Goal: Task Accomplishment & Management: Use online tool/utility

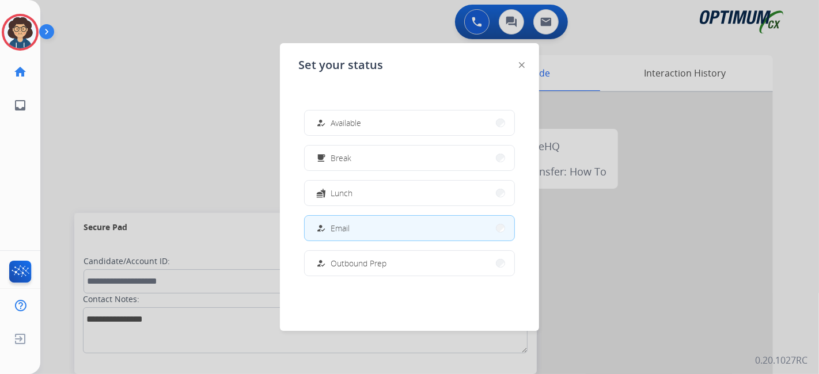
click at [314, 149] on button "free_breakfast Break" at bounding box center [410, 158] width 210 height 25
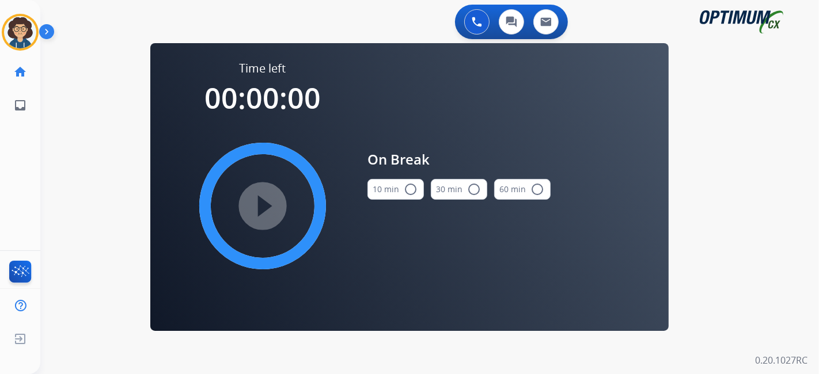
click at [386, 195] on button "10 min radio_button_unchecked" at bounding box center [395, 189] width 56 height 21
click at [261, 210] on mat-icon "play_circle_filled" at bounding box center [263, 206] width 14 height 14
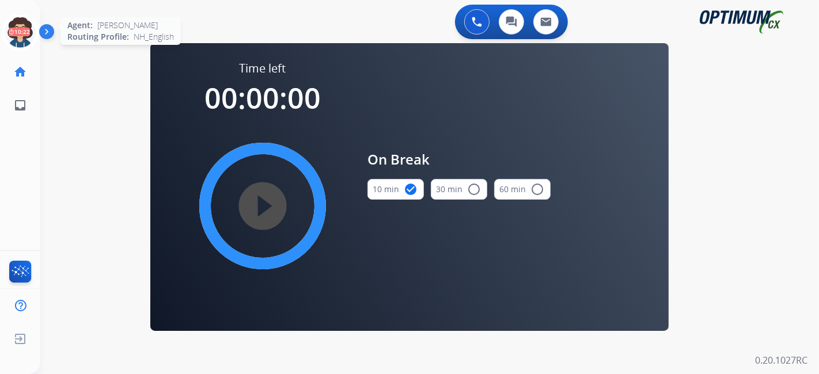
click at [17, 42] on icon at bounding box center [20, 32] width 37 height 37
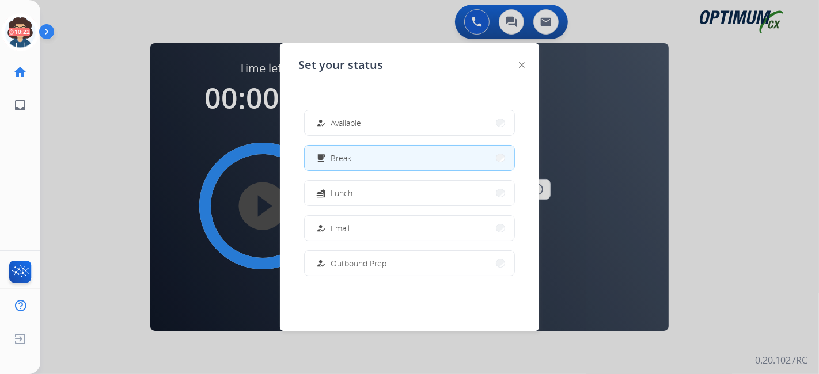
click at [386, 136] on div "how_to_reg Available free_breakfast Break fastfood Lunch how_to_reg Email how_t…" at bounding box center [409, 193] width 222 height 184
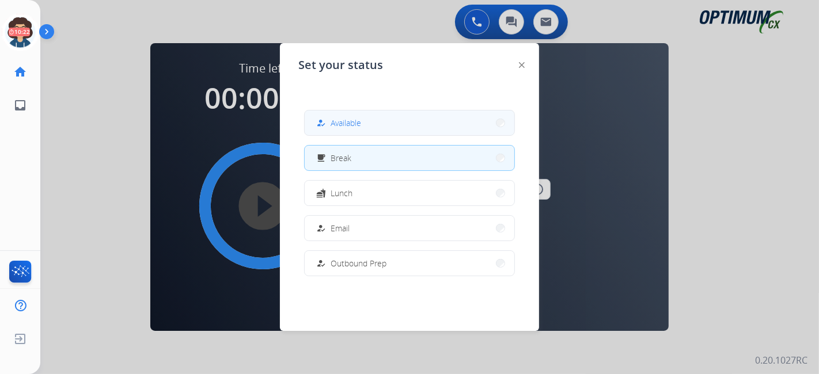
click at [386, 129] on button "how_to_reg Available" at bounding box center [410, 123] width 210 height 25
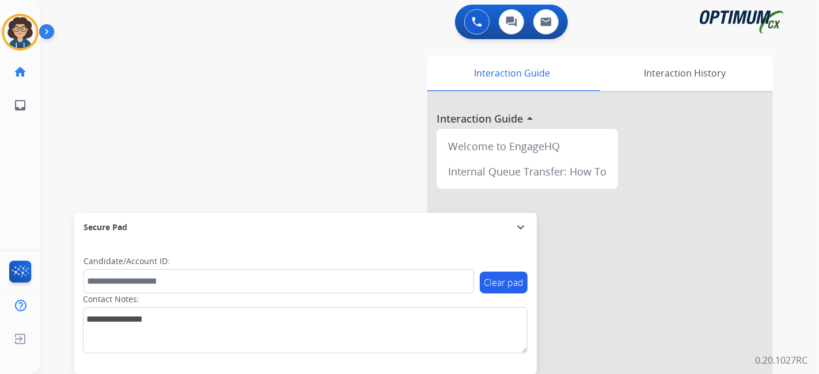
click at [331, 134] on div "swap_horiz Break voice bridge close_fullscreen Connect 3-Way Call merge_type Se…" at bounding box center [415, 281] width 751 height 480
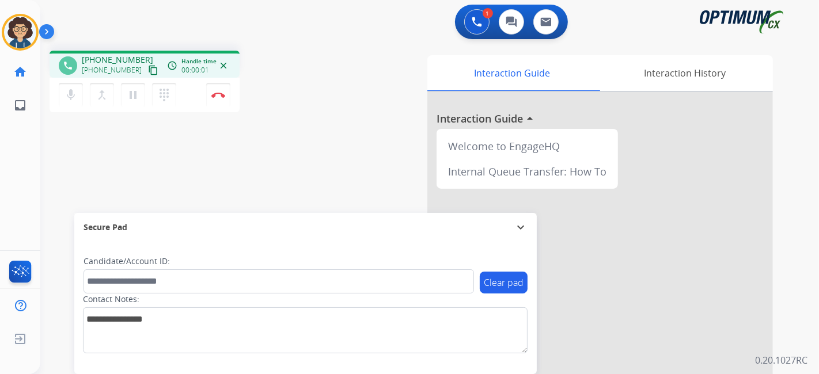
click at [148, 70] on mat-icon "content_copy" at bounding box center [153, 70] width 10 height 10
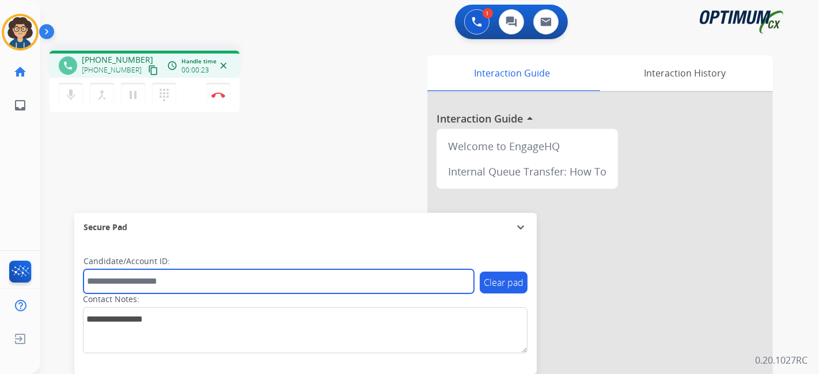
click at [172, 272] on input "text" at bounding box center [279, 282] width 390 height 24
paste input "*******"
type input "*******"
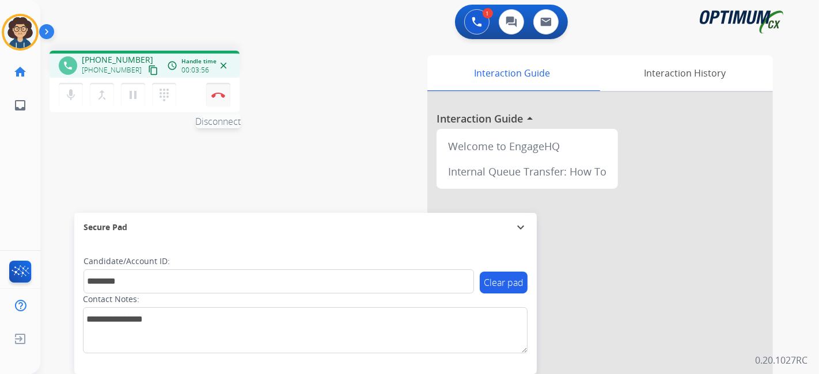
click at [225, 98] on button "Disconnect" at bounding box center [218, 95] width 24 height 24
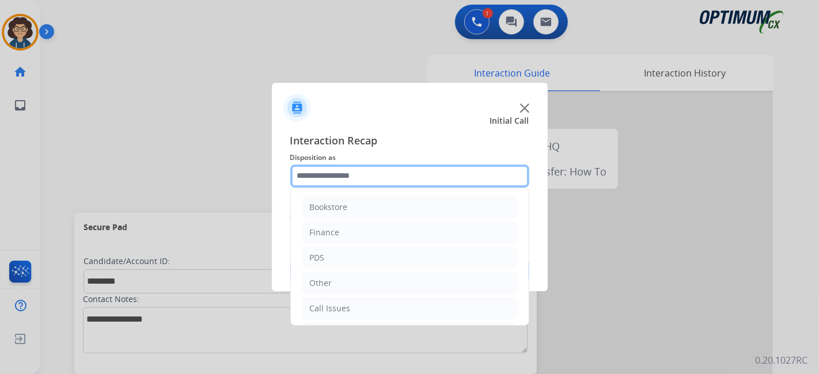
click at [399, 168] on input "text" at bounding box center [409, 176] width 239 height 23
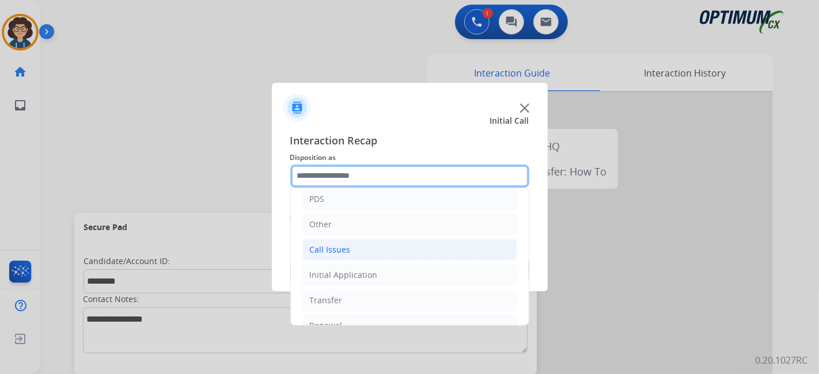
scroll to position [75, 0]
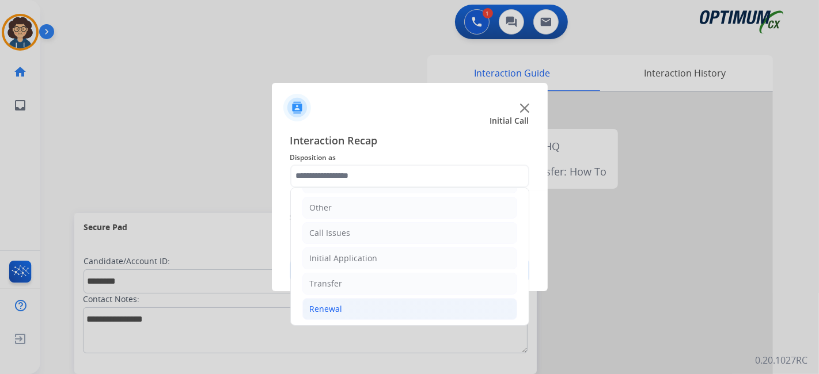
click at [382, 303] on li "Renewal" at bounding box center [409, 309] width 215 height 22
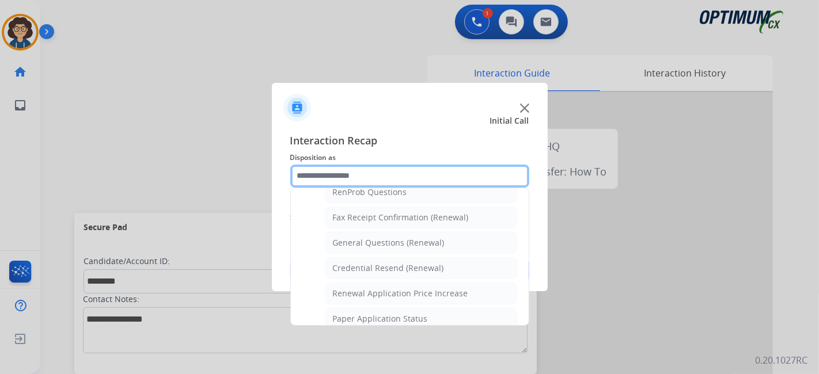
scroll to position [308, 0]
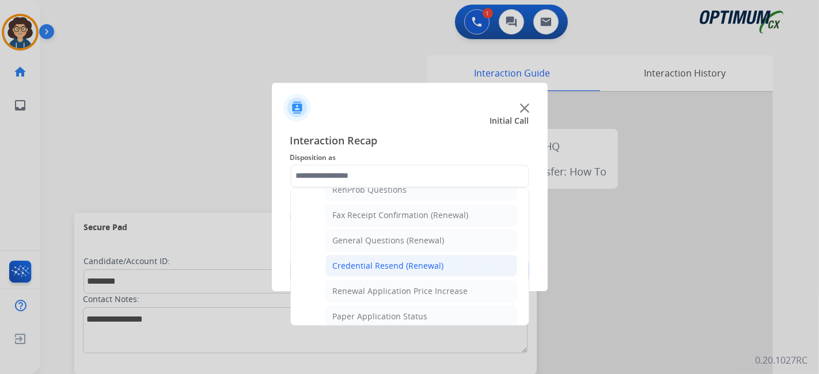
click at [423, 268] on li "Credential Resend (Renewal)" at bounding box center [421, 266] width 192 height 22
type input "**********"
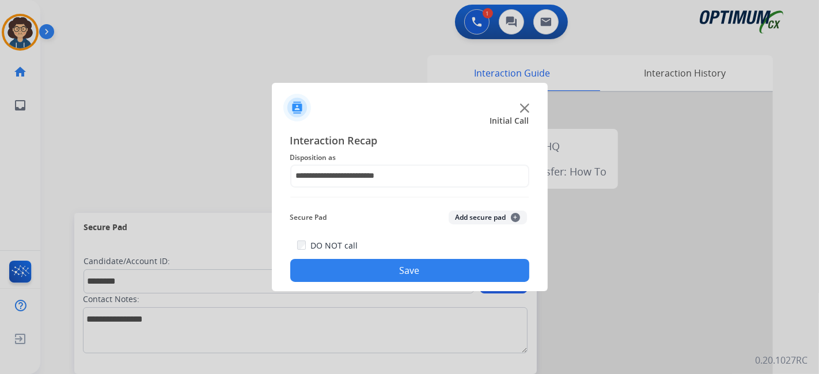
click at [487, 222] on button "Add secure pad +" at bounding box center [488, 218] width 78 height 14
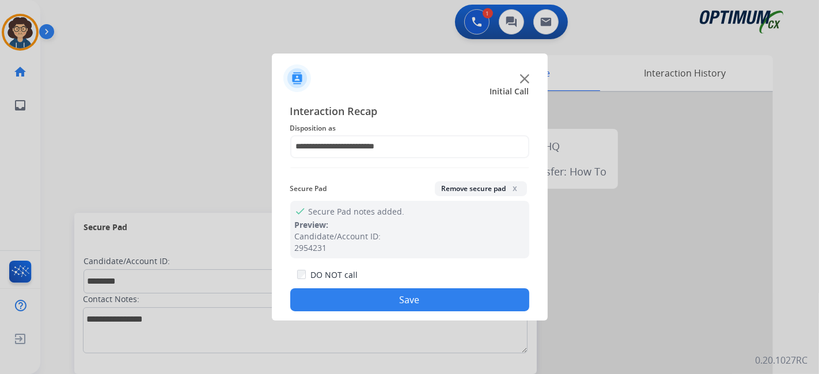
click at [451, 291] on button "Save" at bounding box center [409, 300] width 239 height 23
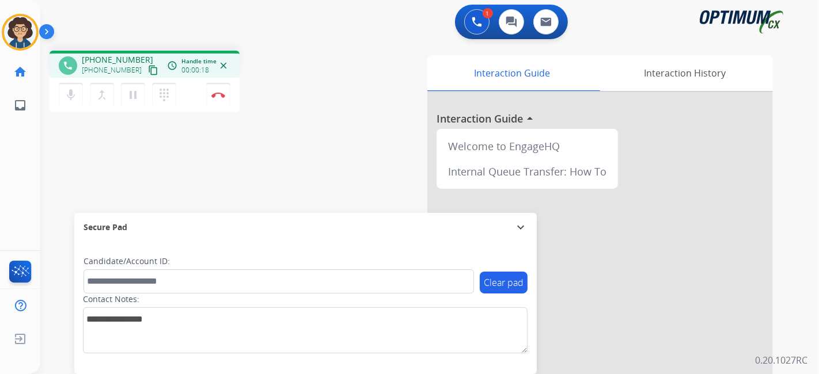
drag, startPoint x: 142, startPoint y: 70, endPoint x: 174, endPoint y: 10, distance: 67.8
click at [148, 68] on mat-icon "content_copy" at bounding box center [153, 70] width 10 height 10
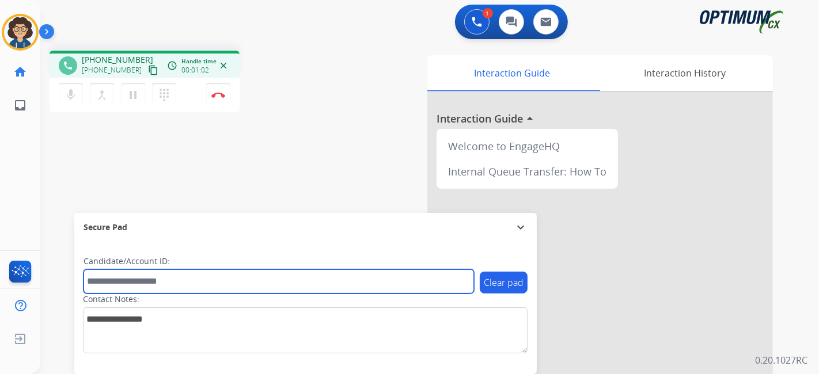
click at [153, 277] on input "text" at bounding box center [279, 282] width 390 height 24
paste input "*******"
type input "*******"
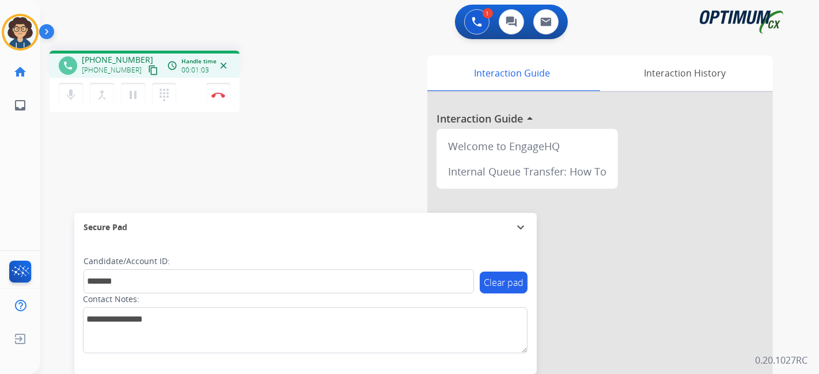
click at [233, 192] on div "phone [PHONE_NUMBER] [PHONE_NUMBER] content_copy access_time Call metrics Queue…" at bounding box center [415, 281] width 751 height 480
drag, startPoint x: 109, startPoint y: 172, endPoint x: 195, endPoint y: 30, distance: 165.6
click at [116, 155] on div "phone [PHONE_NUMBER] [PHONE_NUMBER] content_copy access_time Call metrics Queue…" at bounding box center [415, 281] width 751 height 480
click at [317, 143] on div "phone [PHONE_NUMBER] [PHONE_NUMBER] content_copy access_time Call metrics Queue…" at bounding box center [415, 281] width 751 height 480
click at [220, 94] on img at bounding box center [218, 95] width 14 height 6
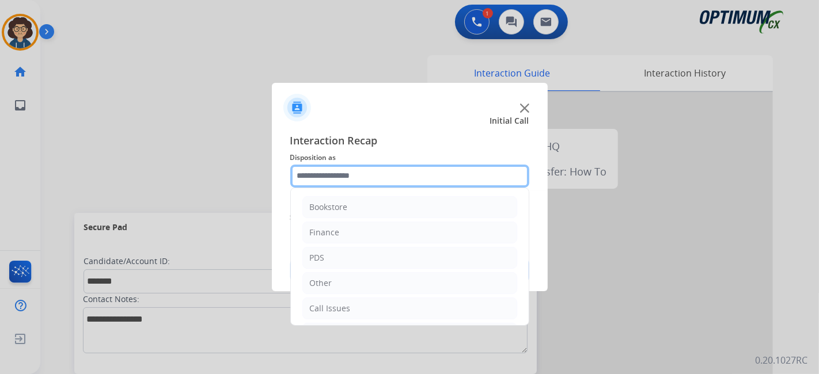
click at [381, 170] on input "text" at bounding box center [409, 176] width 239 height 23
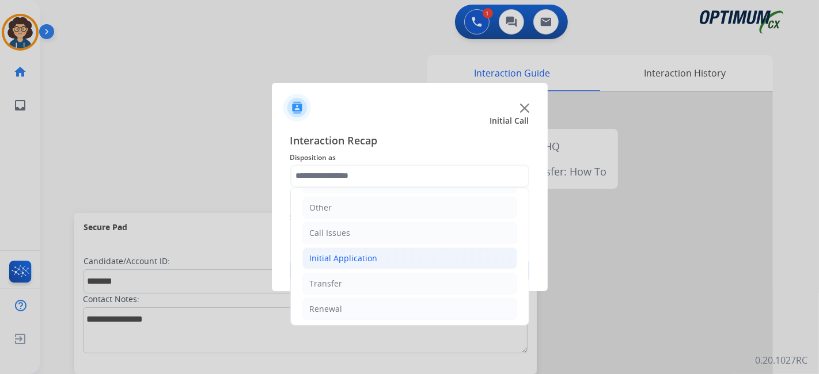
click at [407, 259] on li "Initial Application" at bounding box center [409, 259] width 215 height 22
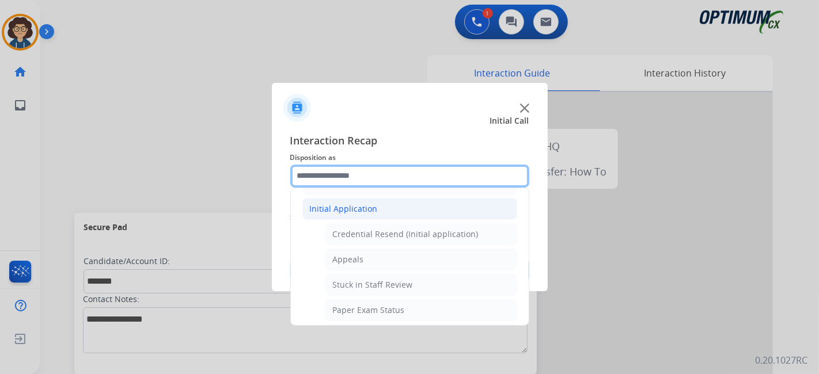
scroll to position [44, 0]
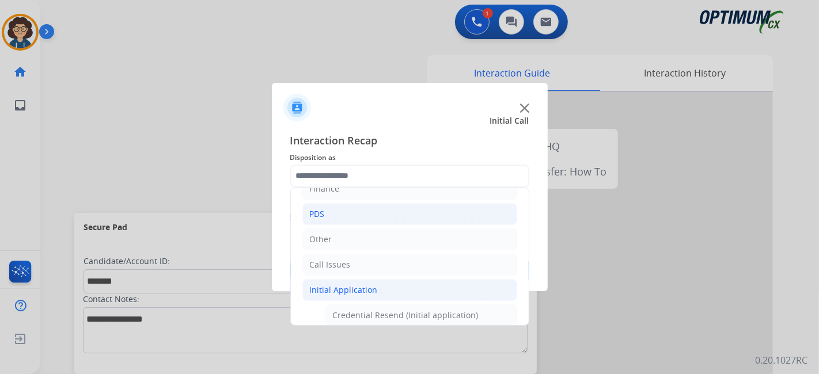
click at [390, 216] on li "PDS" at bounding box center [409, 214] width 215 height 22
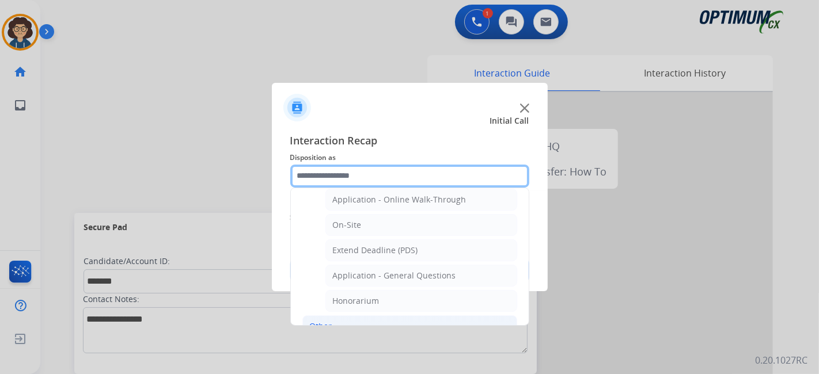
scroll to position [302, 0]
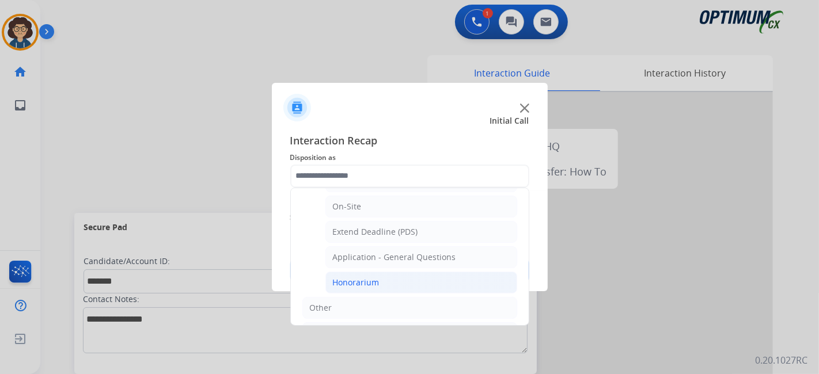
click at [424, 283] on li "Honorarium" at bounding box center [421, 283] width 192 height 22
type input "**********"
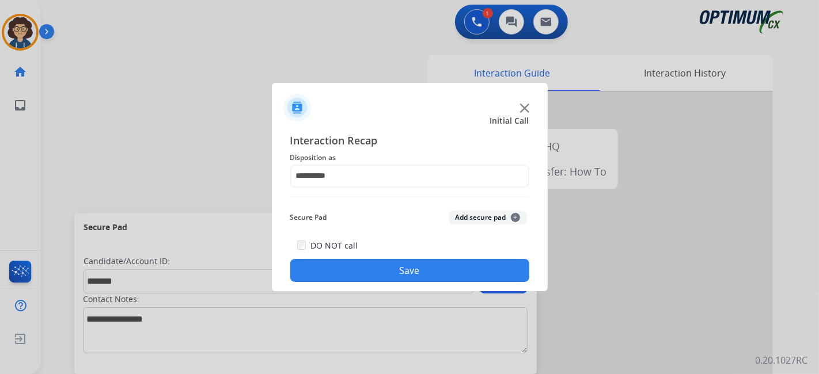
click at [462, 218] on button "Add secure pad +" at bounding box center [488, 218] width 78 height 14
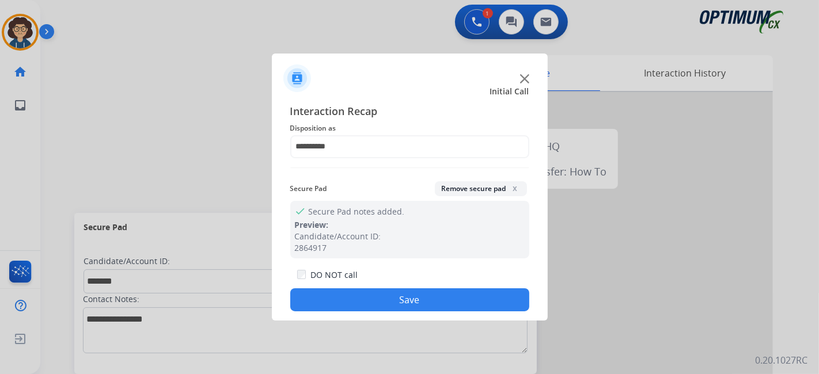
drag, startPoint x: 432, startPoint y: 294, endPoint x: 347, endPoint y: 1, distance: 305.3
click at [432, 294] on button "Save" at bounding box center [409, 300] width 239 height 23
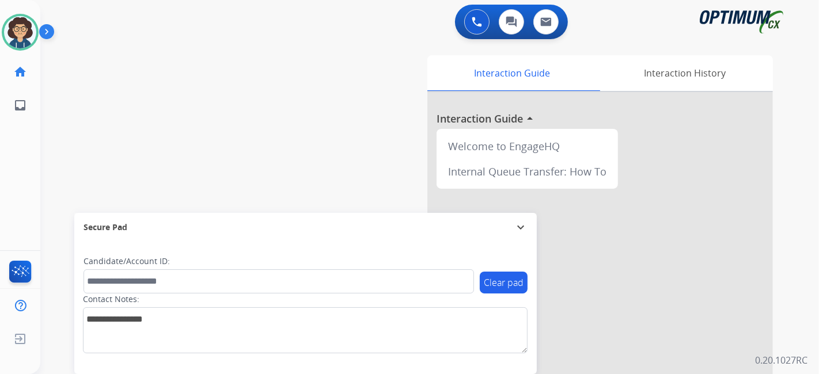
click at [351, 160] on div "Interaction Guide Interaction History Interaction Guide arrow_drop_up Welcome t…" at bounding box center [558, 288] width 429 height 466
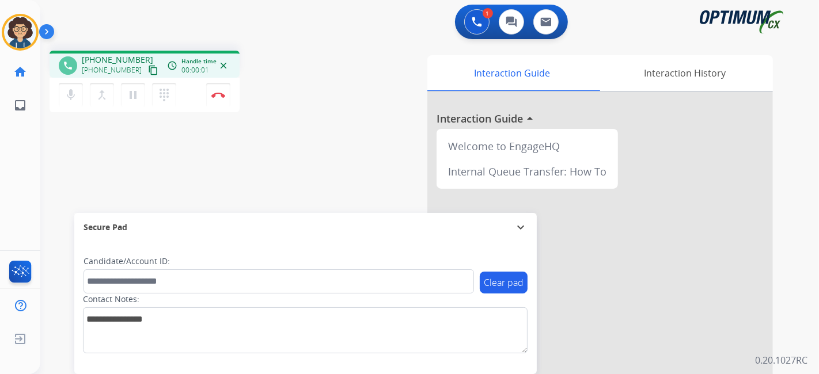
click at [148, 69] on mat-icon "content_copy" at bounding box center [153, 70] width 10 height 10
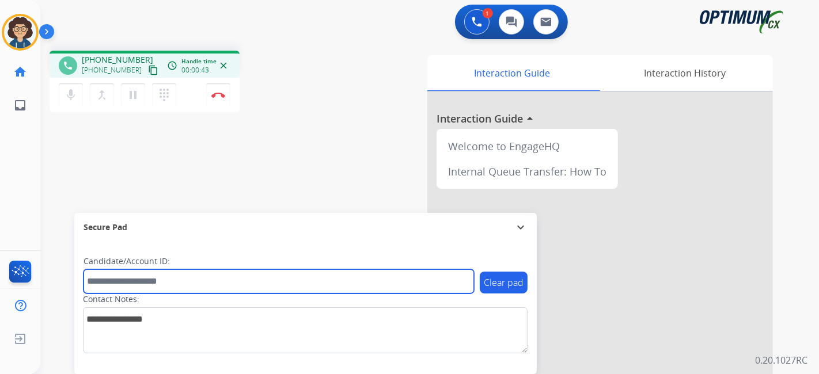
click at [254, 282] on input "text" at bounding box center [279, 282] width 390 height 24
paste input "*******"
type input "*******"
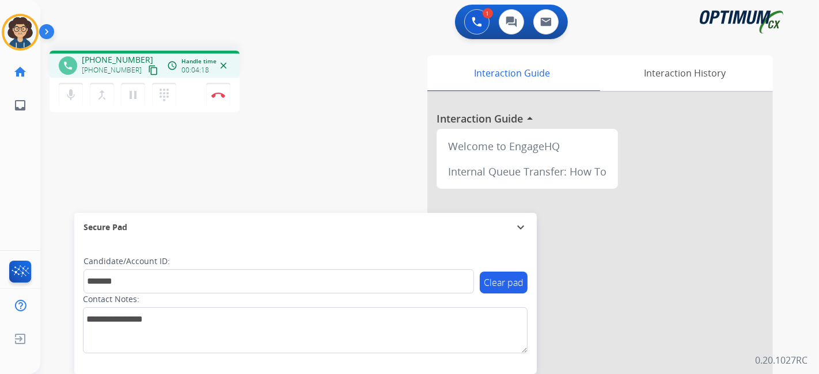
click at [346, 131] on div "Interaction Guide Interaction History Interaction Guide arrow_drop_up Welcome t…" at bounding box center [558, 288] width 429 height 466
click at [223, 97] on img at bounding box center [218, 95] width 14 height 6
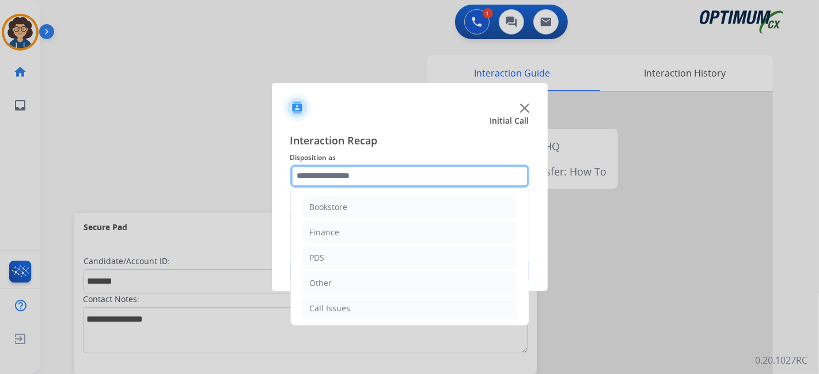
click at [381, 174] on input "text" at bounding box center [409, 176] width 239 height 23
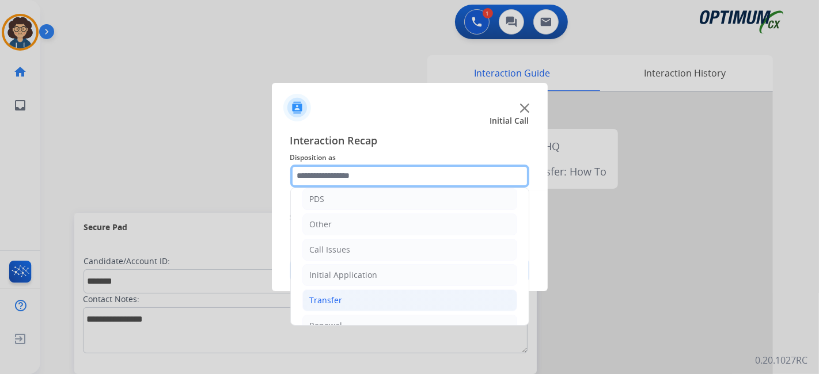
scroll to position [75, 0]
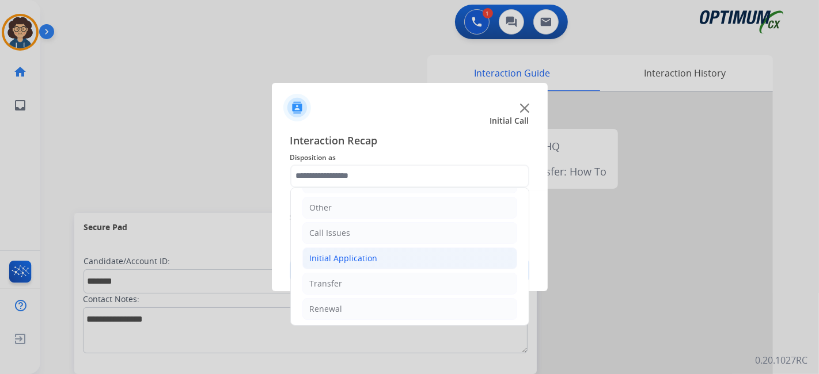
drag, startPoint x: 366, startPoint y: 297, endPoint x: 358, endPoint y: 260, distance: 37.9
click at [366, 298] on li "Renewal" at bounding box center [409, 309] width 215 height 22
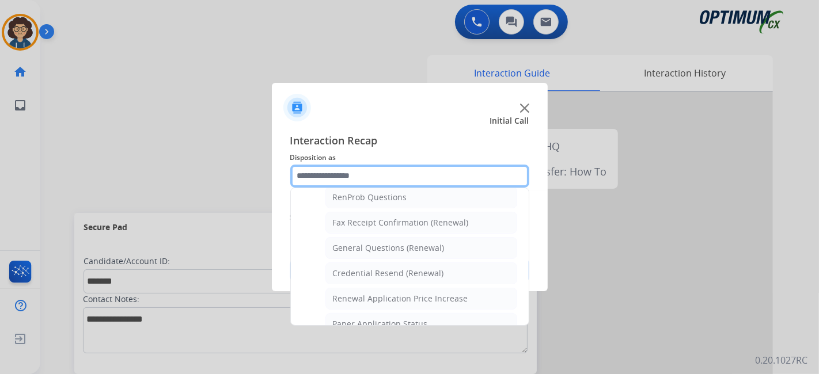
scroll to position [298, 0]
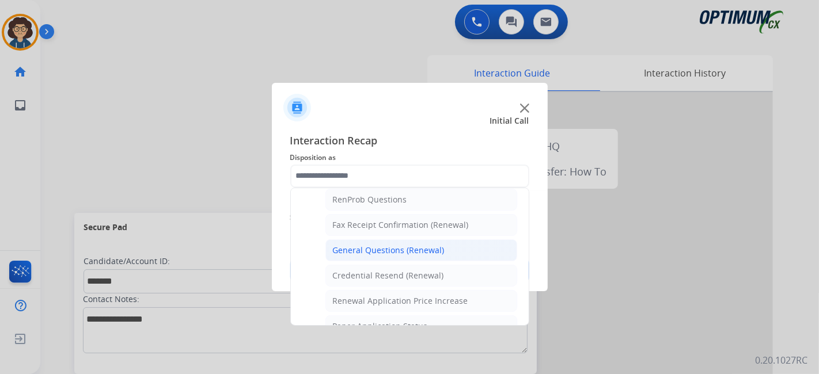
click at [426, 251] on div "General Questions (Renewal)" at bounding box center [389, 251] width 112 height 12
type input "**********"
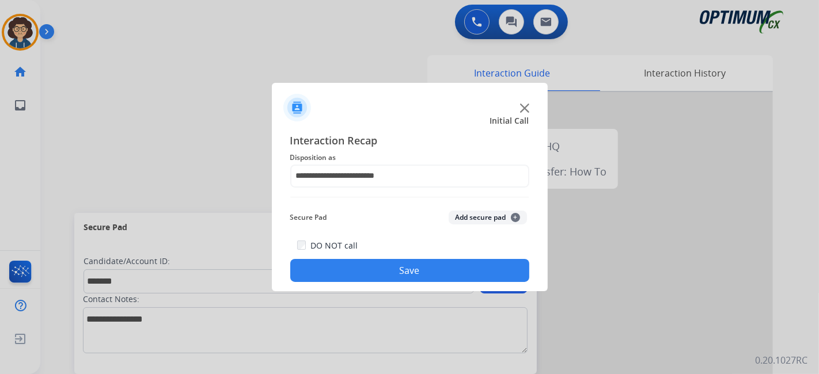
click at [475, 220] on button "Add secure pad +" at bounding box center [488, 218] width 78 height 14
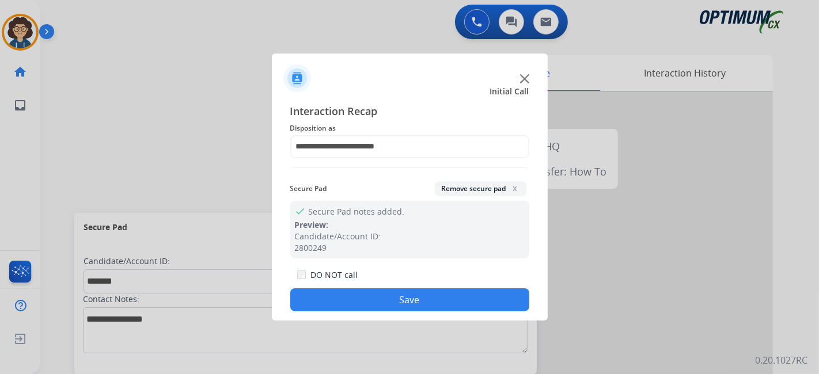
click at [435, 301] on button "Save" at bounding box center [409, 300] width 239 height 23
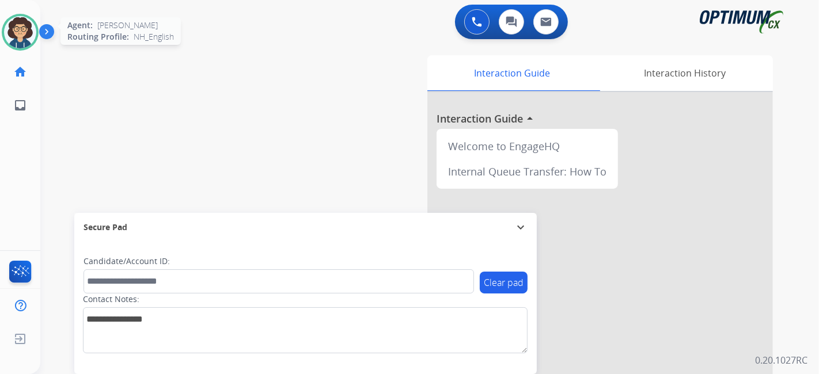
click at [25, 32] on img at bounding box center [20, 32] width 32 height 32
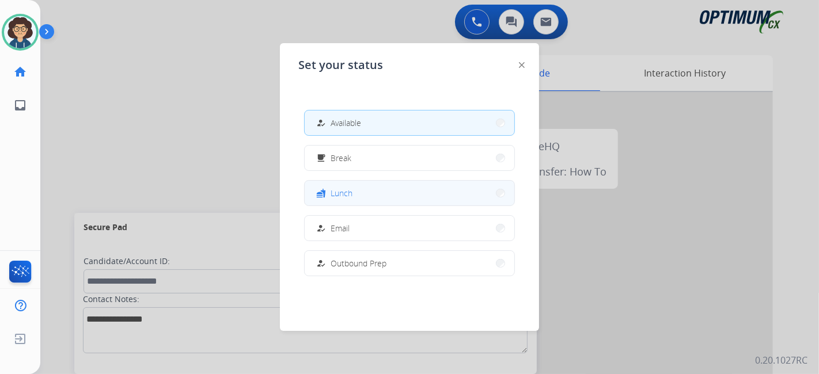
click at [384, 184] on button "fastfood Lunch" at bounding box center [410, 193] width 210 height 25
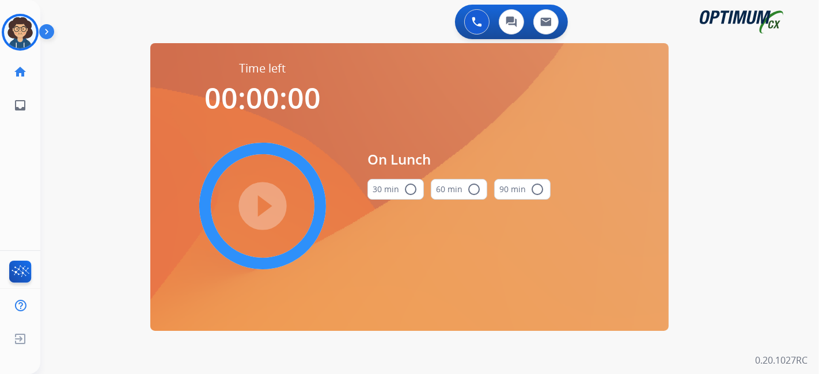
click at [385, 190] on button "30 min radio_button_unchecked" at bounding box center [395, 189] width 56 height 21
click at [270, 211] on mat-icon "play_circle_filled" at bounding box center [263, 206] width 14 height 14
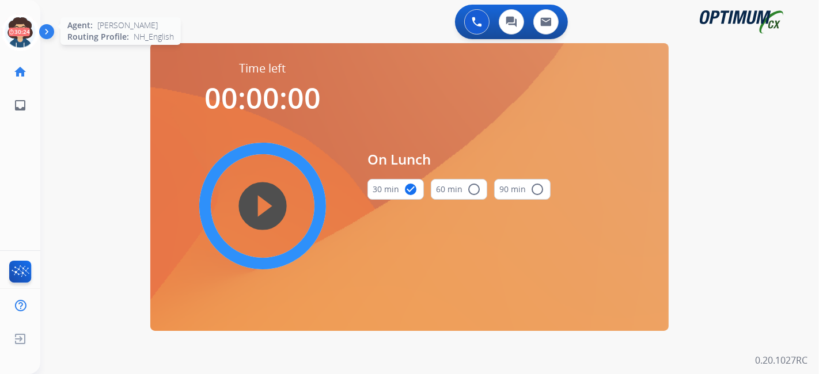
click at [21, 29] on icon at bounding box center [20, 32] width 37 height 37
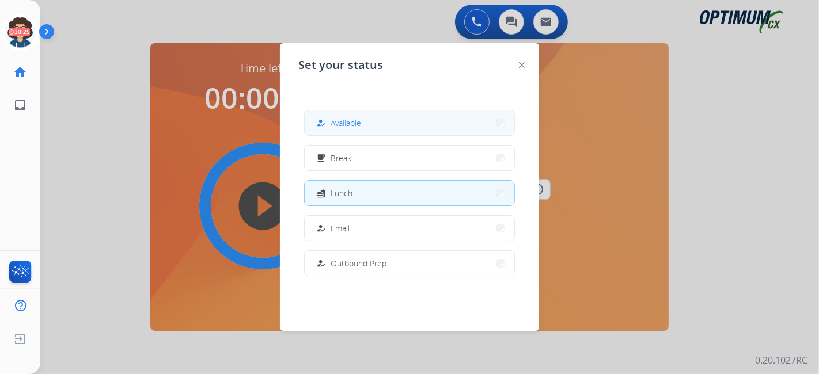
click at [359, 122] on span "Available" at bounding box center [346, 123] width 31 height 12
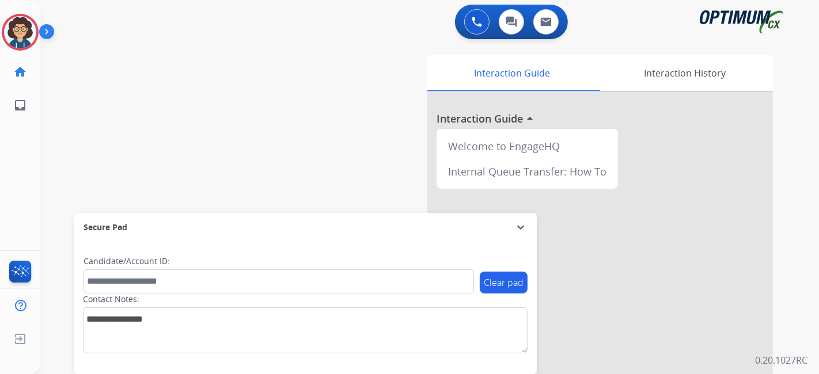
drag, startPoint x: 409, startPoint y: 292, endPoint x: 402, endPoint y: 295, distance: 7.5
drag, startPoint x: 402, startPoint y: 295, endPoint x: 299, endPoint y: 137, distance: 188.2
click at [299, 137] on div "swap_horiz Break voice bridge close_fullscreen Connect 3-Way Call merge_type Se…" at bounding box center [415, 281] width 751 height 480
drag, startPoint x: 814, startPoint y: 213, endPoint x: 782, endPoint y: 194, distance: 37.4
click at [813, 212] on div "0 Voice Interactions 0 Chat Interactions 0 Email Interactions swap_horiz Break …" at bounding box center [429, 187] width 779 height 374
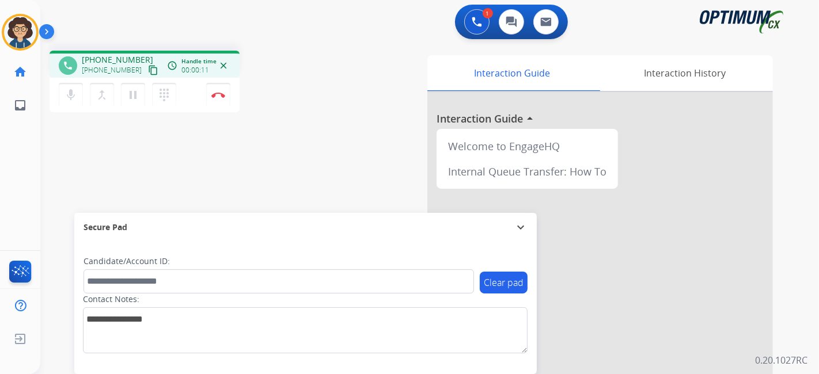
click at [146, 75] on button "content_copy" at bounding box center [153, 70] width 14 height 14
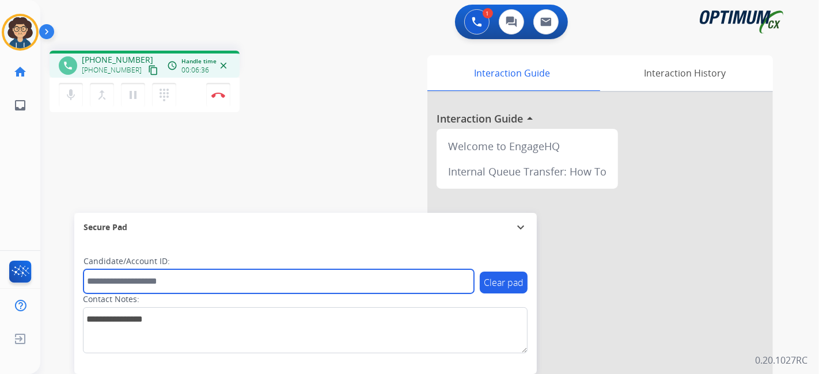
click at [212, 283] on input "text" at bounding box center [279, 282] width 390 height 24
paste input "*******"
type input "*******"
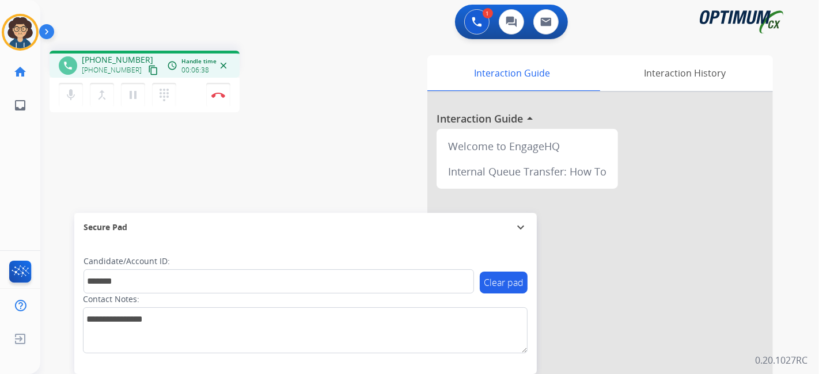
click at [283, 169] on div "phone [PHONE_NUMBER] [PHONE_NUMBER] content_copy access_time Call metrics Queue…" at bounding box center [415, 281] width 751 height 480
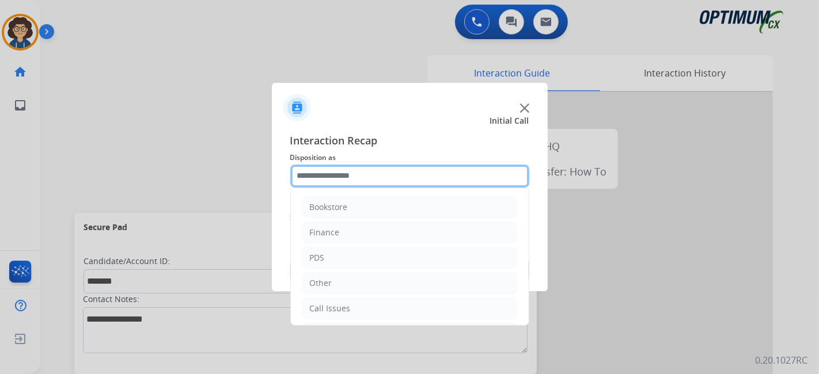
click at [416, 179] on input "text" at bounding box center [409, 176] width 239 height 23
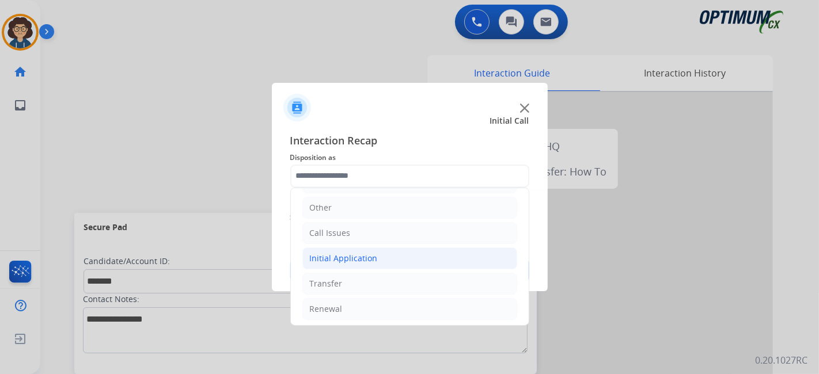
click at [392, 263] on li "Initial Application" at bounding box center [409, 259] width 215 height 22
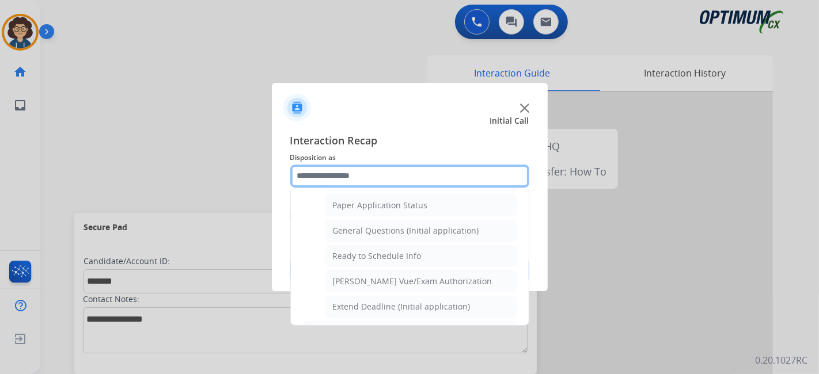
scroll to position [652, 0]
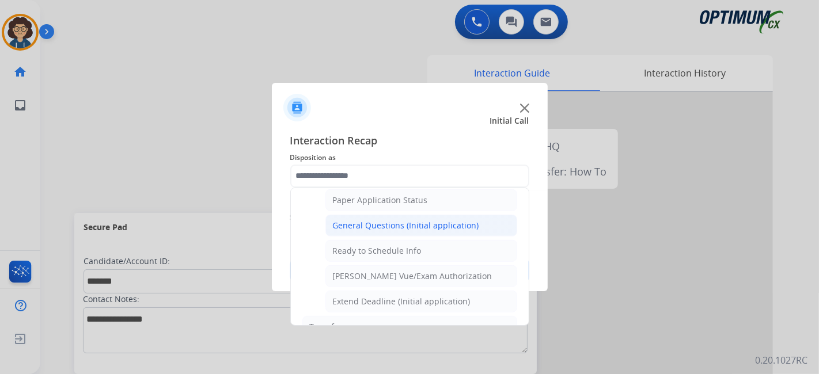
click at [445, 220] on div "General Questions (Initial application)" at bounding box center [406, 226] width 146 height 12
type input "**********"
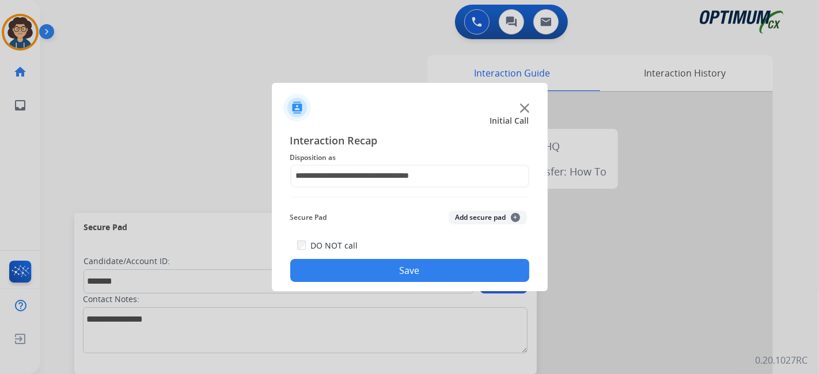
click at [480, 217] on button "Add secure pad +" at bounding box center [488, 218] width 78 height 14
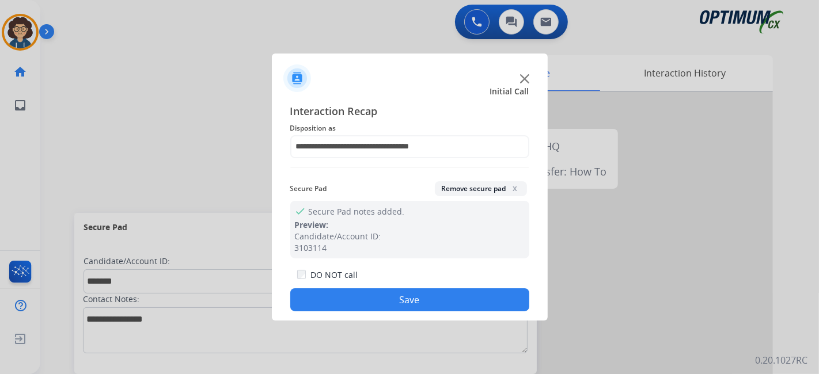
click at [407, 298] on button "Save" at bounding box center [409, 300] width 239 height 23
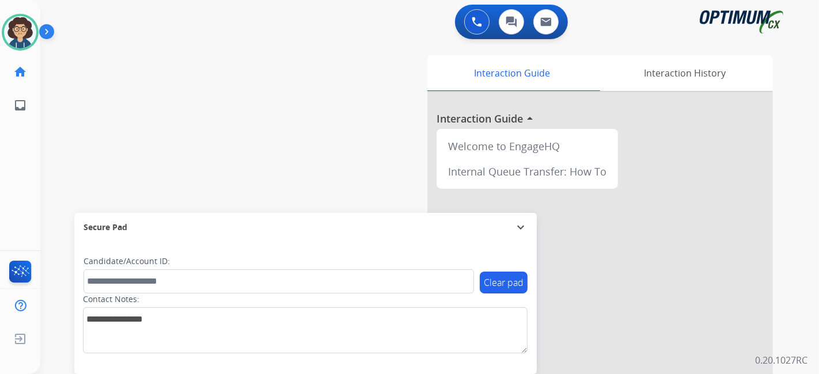
click at [333, 151] on div "swap_horiz Break voice bridge close_fullscreen Connect 3-Way Call merge_type Se…" at bounding box center [415, 281] width 751 height 480
click at [355, 101] on div "Interaction Guide Interaction History Interaction Guide arrow_drop_up Welcome t…" at bounding box center [558, 288] width 429 height 466
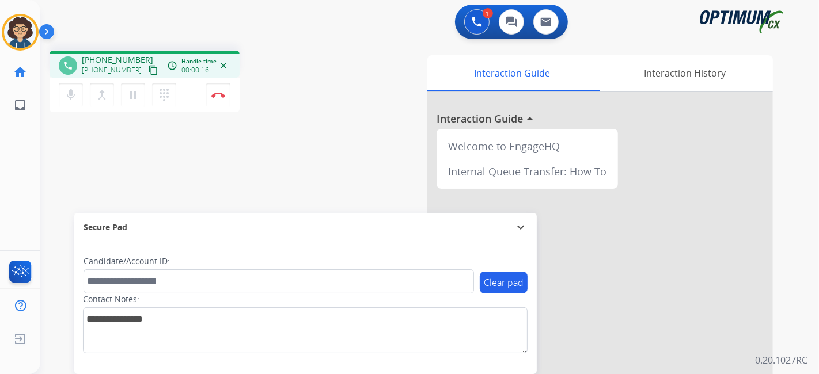
click at [148, 71] on mat-icon "content_copy" at bounding box center [153, 70] width 10 height 10
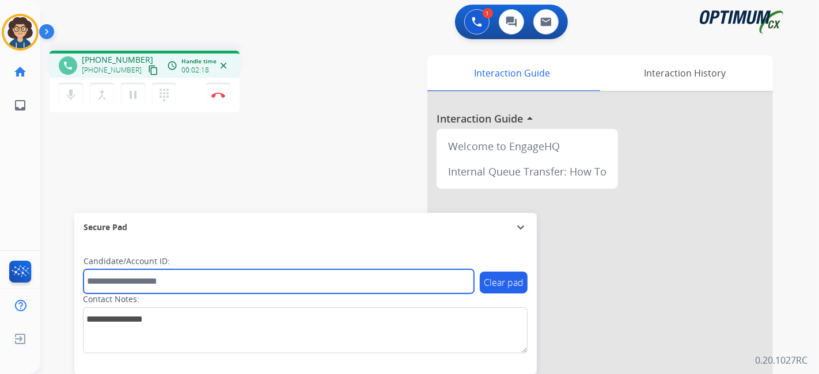
click at [181, 293] on input "text" at bounding box center [279, 282] width 390 height 24
paste input "*******"
type input "*******"
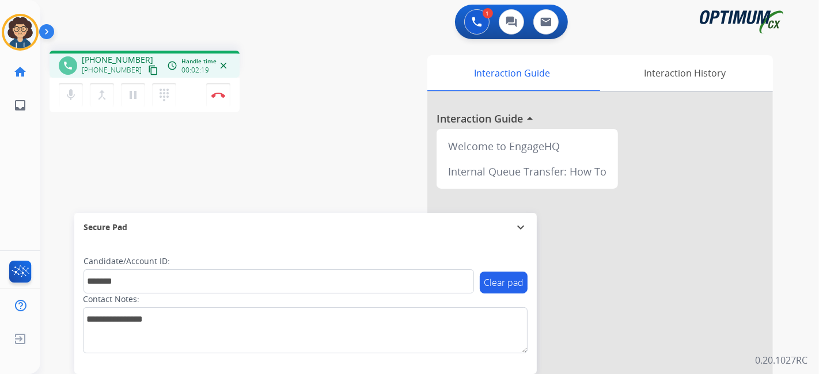
click at [261, 164] on div "phone [PHONE_NUMBER] [PHONE_NUMBER] content_copy access_time Call metrics Queue…" at bounding box center [415, 281] width 751 height 480
click at [223, 100] on button "Disconnect" at bounding box center [218, 95] width 24 height 24
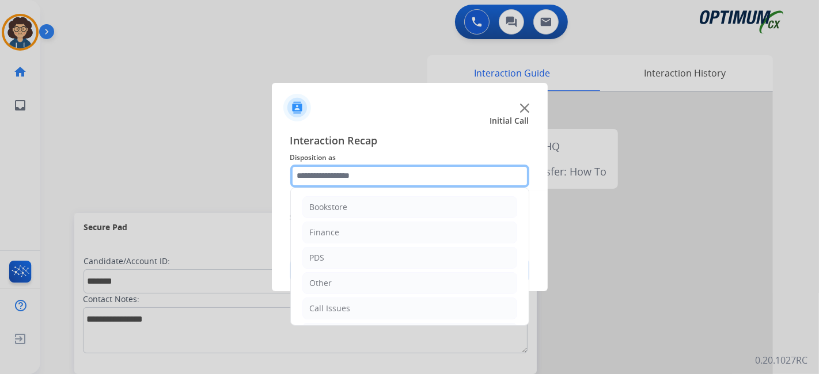
click at [394, 173] on input "text" at bounding box center [409, 176] width 239 height 23
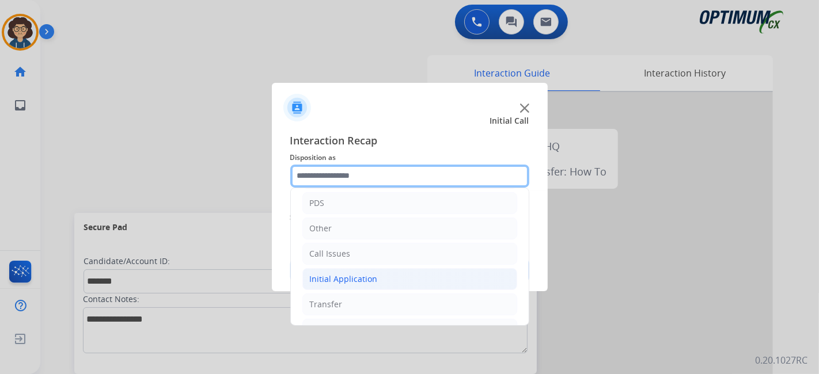
scroll to position [75, 0]
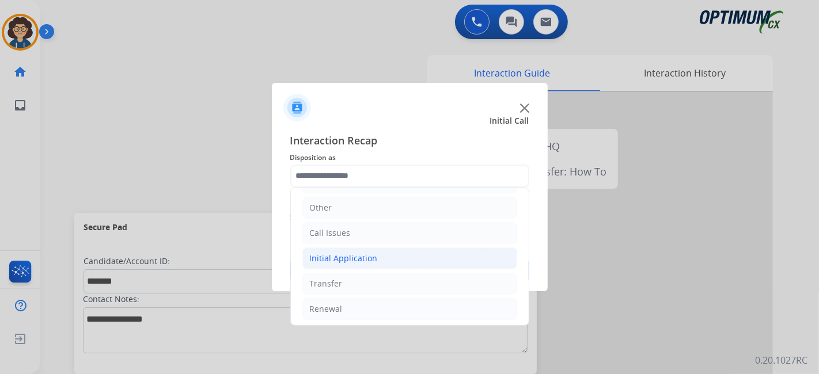
click at [399, 260] on li "Initial Application" at bounding box center [409, 259] width 215 height 22
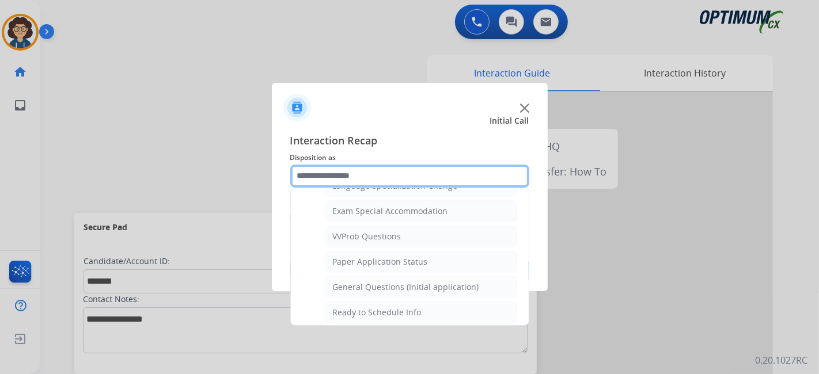
scroll to position [595, 0]
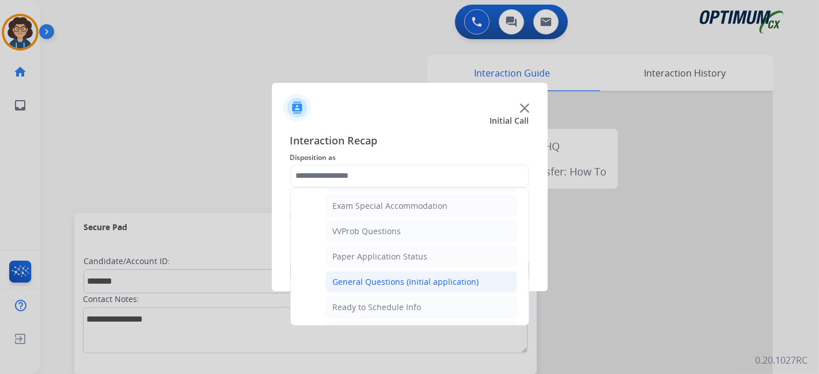
click at [456, 276] on div "General Questions (Initial application)" at bounding box center [406, 282] width 146 height 12
type input "**********"
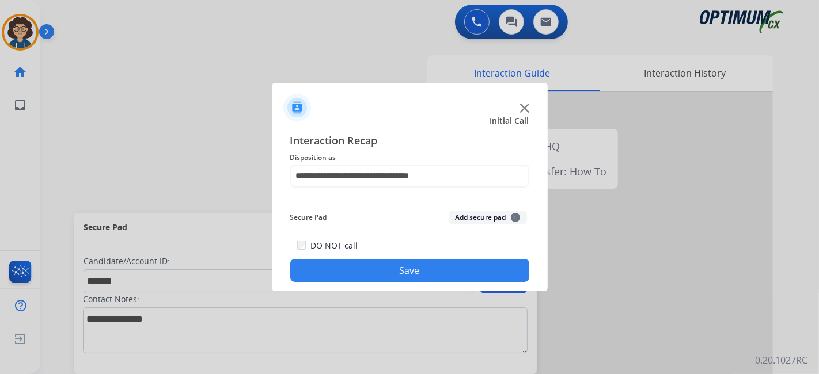
click at [498, 206] on div "Secure Pad Add secure pad +" at bounding box center [409, 217] width 239 height 23
click at [492, 211] on button "Add secure pad +" at bounding box center [488, 218] width 78 height 14
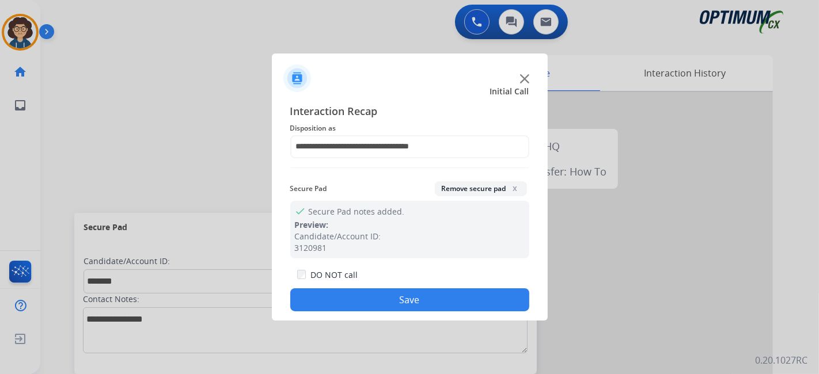
drag, startPoint x: 444, startPoint y: 303, endPoint x: 420, endPoint y: 244, distance: 63.8
click at [442, 301] on button "Save" at bounding box center [409, 300] width 239 height 23
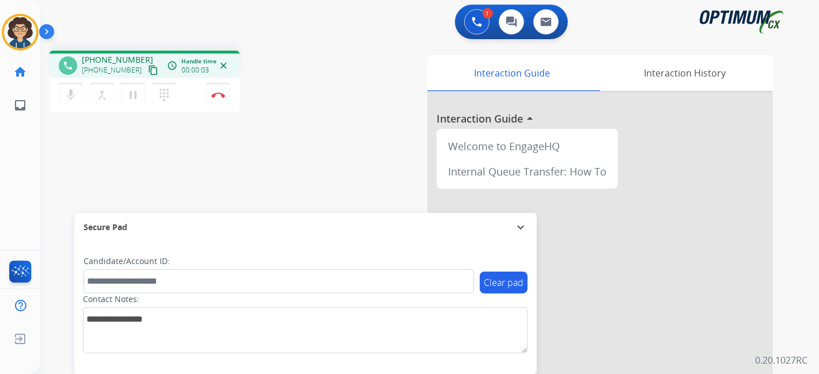
click at [148, 71] on mat-icon "content_copy" at bounding box center [153, 70] width 10 height 10
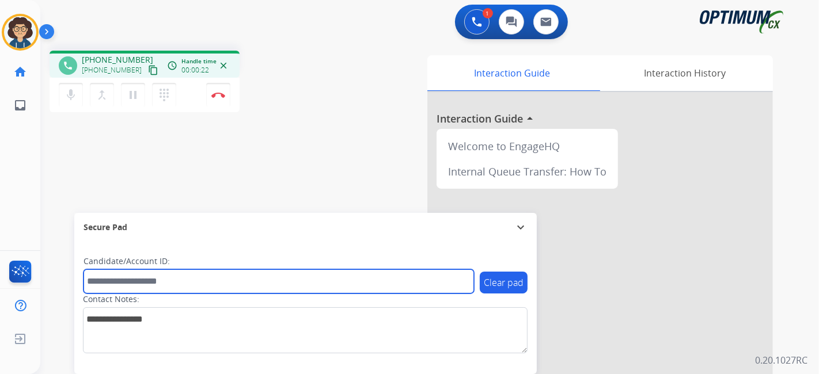
click at [181, 279] on input "text" at bounding box center [279, 282] width 390 height 24
paste input "*******"
type input "*******"
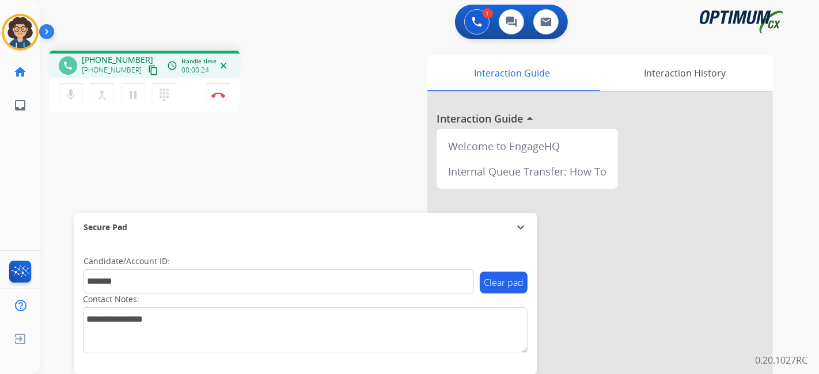
click at [200, 185] on div "phone [PHONE_NUMBER] [PHONE_NUMBER] content_copy access_time Call metrics Queue…" at bounding box center [415, 281] width 751 height 480
click at [221, 94] on img at bounding box center [218, 95] width 14 height 6
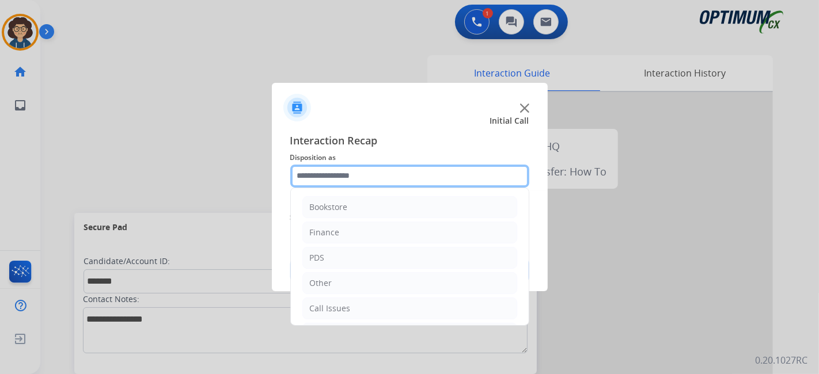
click at [425, 174] on input "text" at bounding box center [409, 176] width 239 height 23
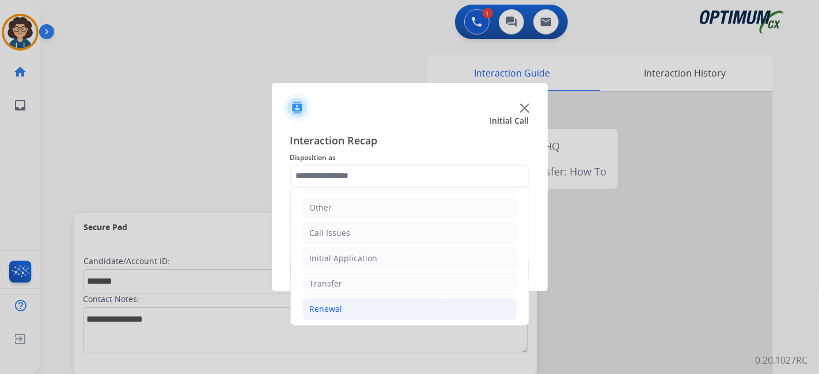
click at [404, 314] on li "Renewal" at bounding box center [409, 309] width 215 height 22
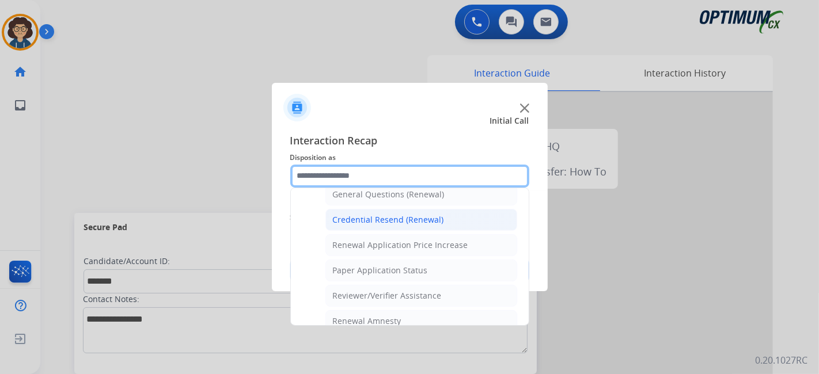
scroll to position [334, 0]
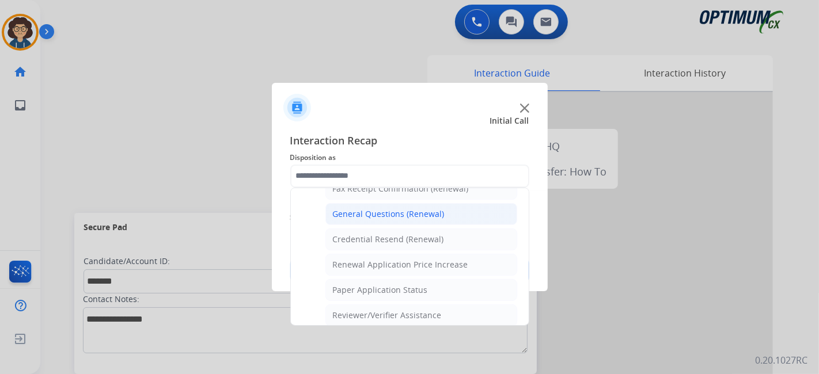
click at [447, 218] on li "General Questions (Renewal)" at bounding box center [421, 214] width 192 height 22
type input "**********"
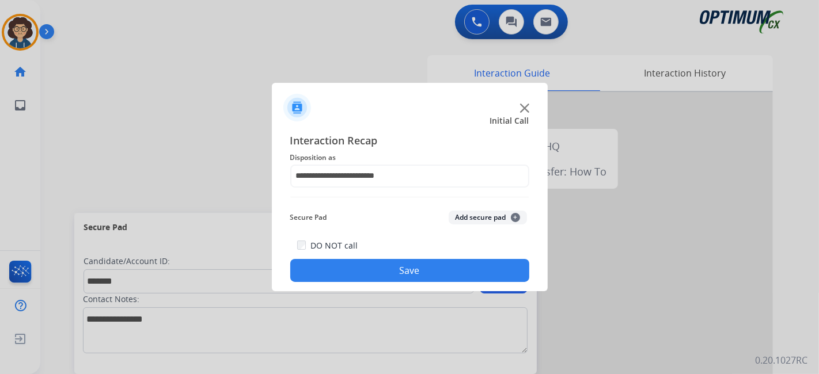
click at [474, 217] on button "Add secure pad +" at bounding box center [488, 218] width 78 height 14
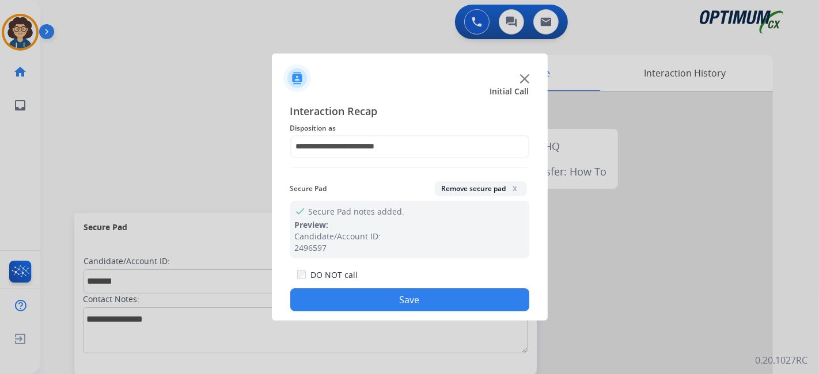
drag, startPoint x: 429, startPoint y: 293, endPoint x: 416, endPoint y: 267, distance: 29.4
click at [428, 292] on button "Save" at bounding box center [409, 300] width 239 height 23
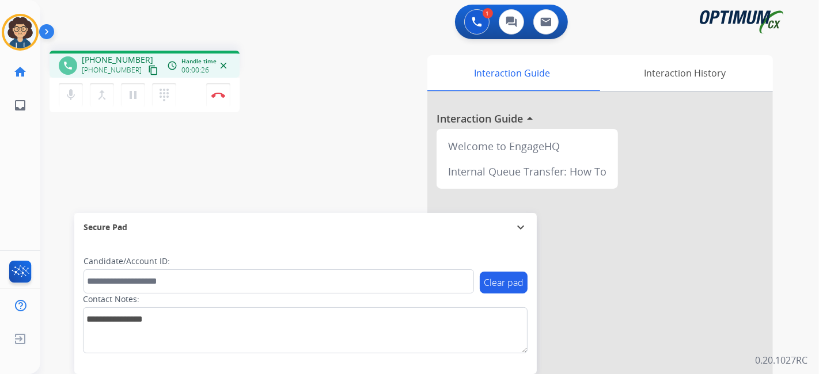
drag, startPoint x: 143, startPoint y: 70, endPoint x: 191, endPoint y: 2, distance: 83.1
click at [154, 57] on div "phone [PHONE_NUMBER] [PHONE_NUMBER] content_copy access_time Call metrics Queue…" at bounding box center [145, 64] width 190 height 27
drag, startPoint x: 139, startPoint y: 66, endPoint x: 154, endPoint y: 35, distance: 34.0
click at [145, 54] on div "[PHONE_NUMBER] [PHONE_NUMBER] content_copy" at bounding box center [121, 65] width 78 height 23
click at [148, 66] on mat-icon "content_copy" at bounding box center [153, 70] width 10 height 10
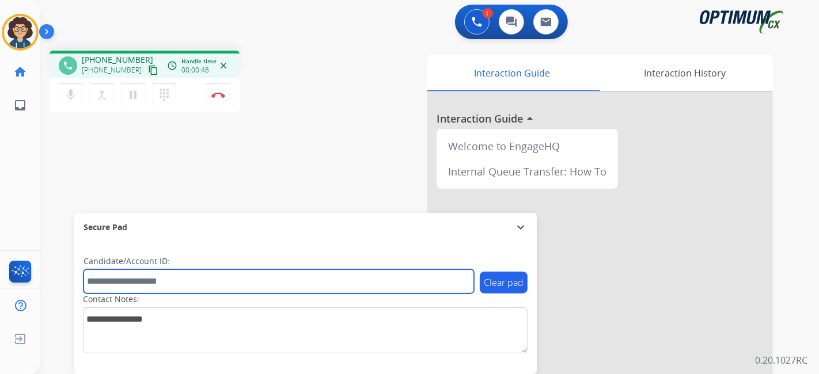
click at [200, 276] on input "text" at bounding box center [279, 282] width 390 height 24
paste input "*******"
type input "*******"
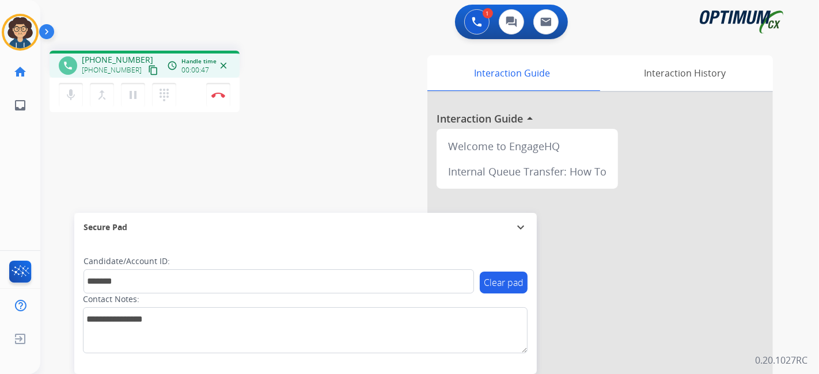
drag, startPoint x: 317, startPoint y: 195, endPoint x: 293, endPoint y: 9, distance: 187.5
click at [316, 190] on div "phone [PHONE_NUMBER] [PHONE_NUMBER] content_copy access_time Call metrics Queue…" at bounding box center [415, 281] width 751 height 480
click at [224, 96] on img at bounding box center [218, 95] width 14 height 6
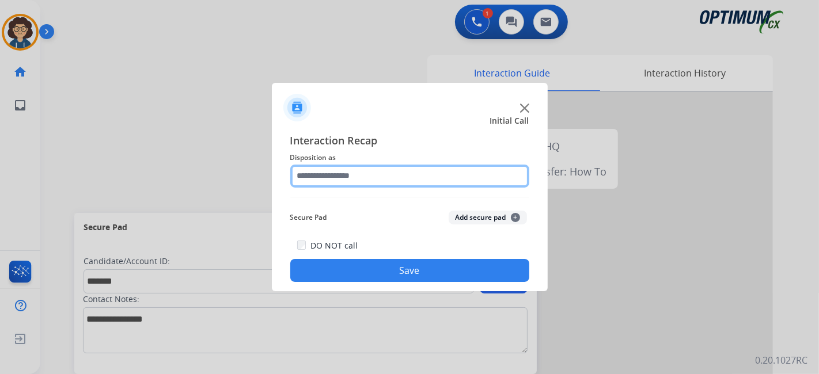
click at [403, 183] on input "text" at bounding box center [409, 176] width 239 height 23
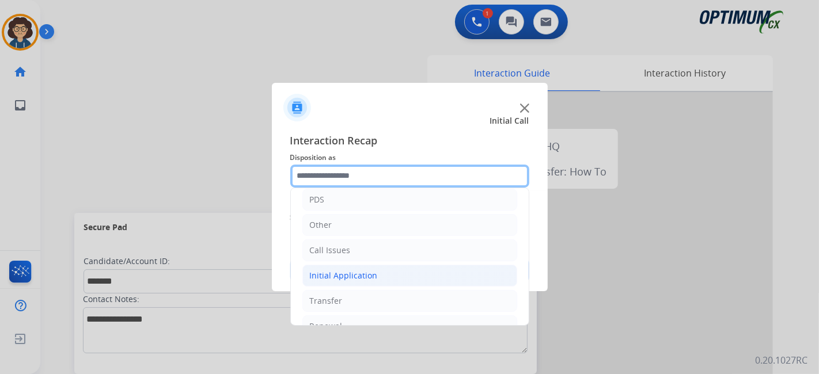
scroll to position [75, 0]
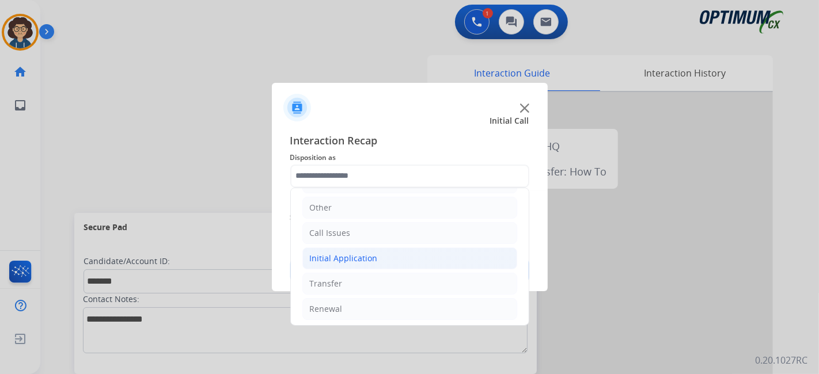
click at [413, 261] on li "Initial Application" at bounding box center [409, 259] width 215 height 22
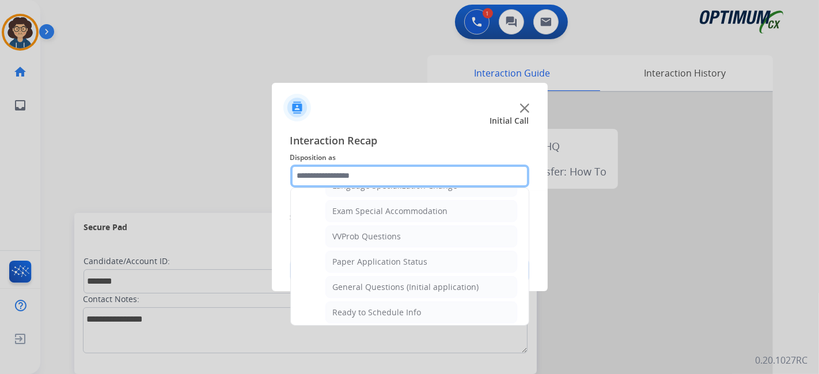
scroll to position [598, 0]
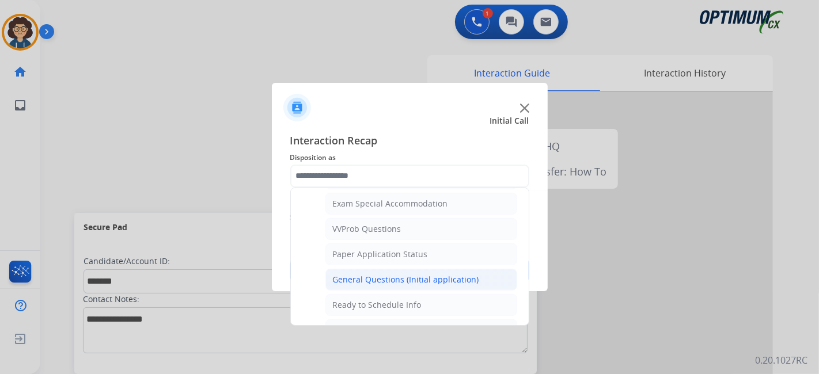
click at [469, 274] on div "General Questions (Initial application)" at bounding box center [406, 280] width 146 height 12
type input "**********"
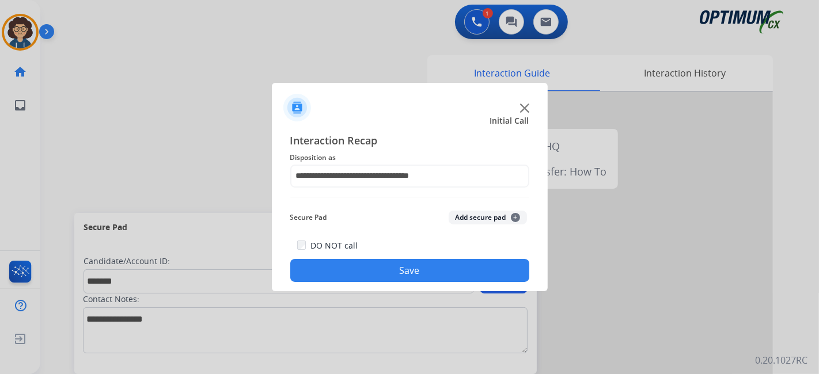
click at [477, 222] on button "Add secure pad +" at bounding box center [488, 218] width 78 height 14
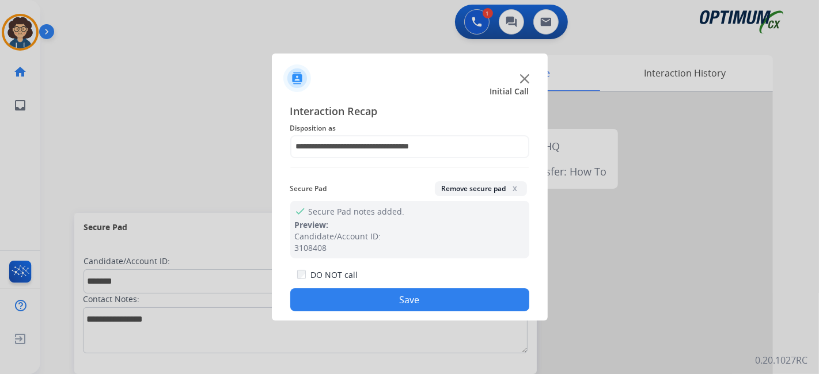
drag, startPoint x: 416, startPoint y: 303, endPoint x: 291, endPoint y: 1, distance: 327.9
click at [416, 300] on button "Save" at bounding box center [409, 300] width 239 height 23
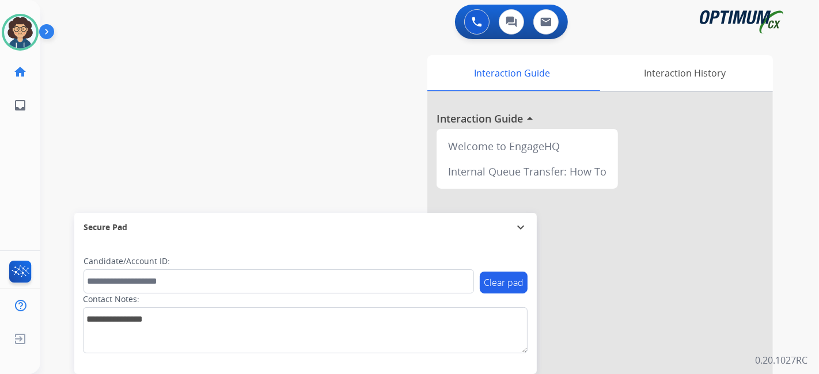
click at [289, 143] on div "swap_horiz Break voice bridge close_fullscreen Connect 3-Way Call merge_type Se…" at bounding box center [415, 281] width 751 height 480
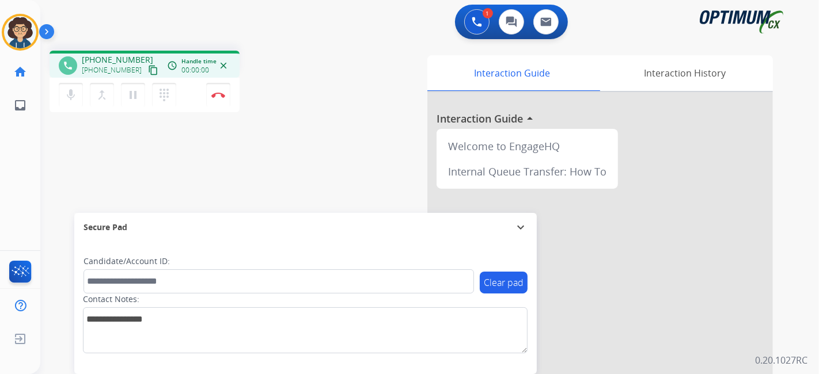
click at [148, 71] on mat-icon "content_copy" at bounding box center [153, 70] width 10 height 10
click at [321, 82] on div "phone [PHONE_NUMBER] [PHONE_NUMBER] content_copy access_time Call metrics Queue…" at bounding box center [195, 83] width 290 height 65
click at [225, 99] on button "Disconnect" at bounding box center [218, 95] width 24 height 24
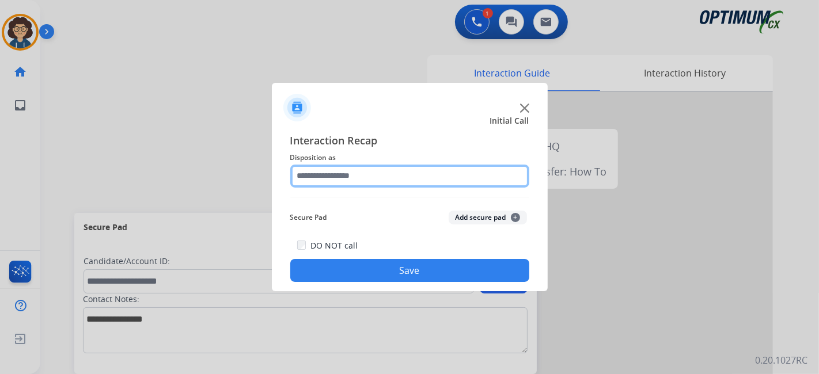
click at [396, 181] on input "text" at bounding box center [409, 176] width 239 height 23
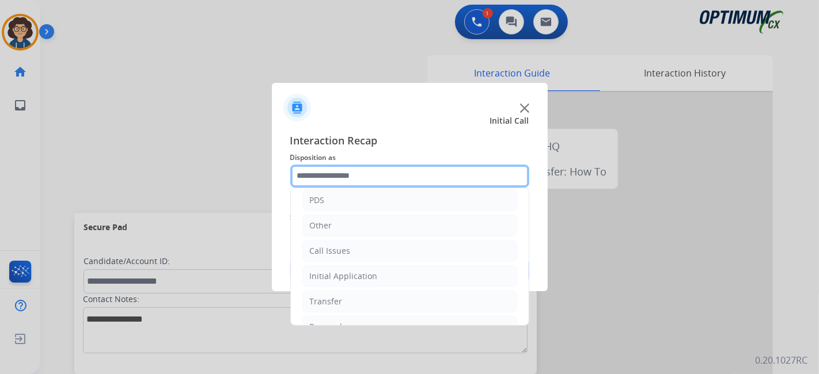
scroll to position [75, 0]
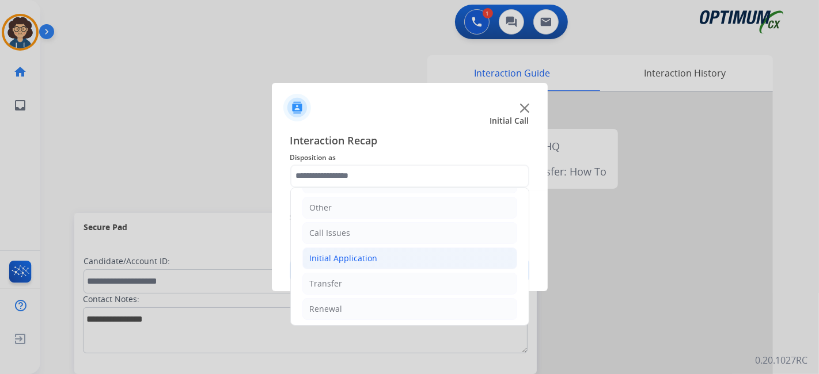
drag, startPoint x: 393, startPoint y: 260, endPoint x: 400, endPoint y: 260, distance: 6.9
click at [398, 260] on li "Initial Application" at bounding box center [409, 259] width 215 height 22
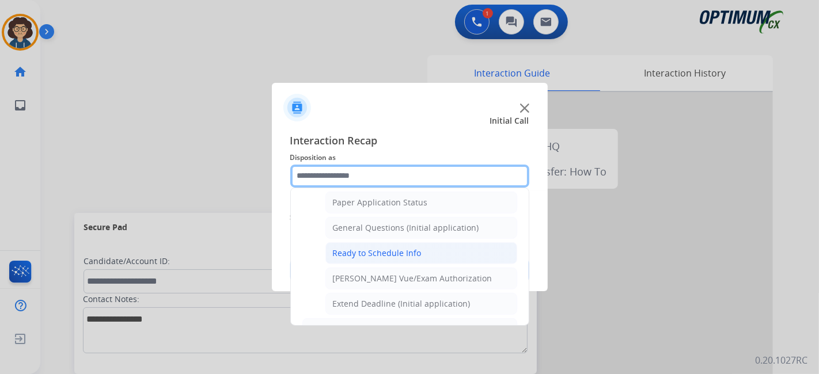
scroll to position [651, 0]
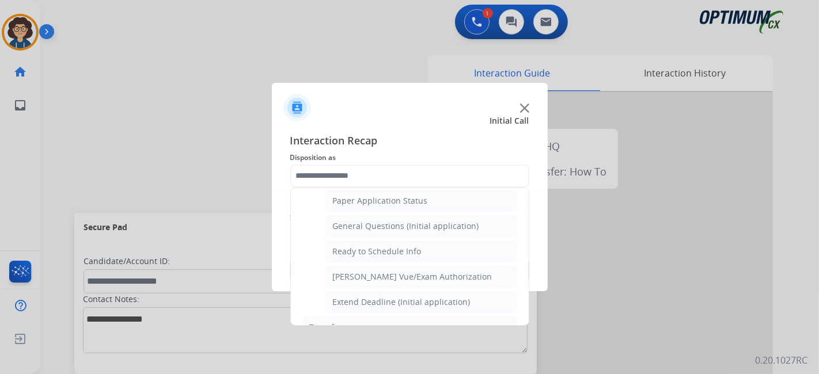
click at [435, 229] on ul "Credential Resend (Initial application) Appeals Stuck in Staff Review Paper Exa…" at bounding box center [409, 5] width 215 height 616
click at [439, 221] on div "General Questions (Initial application)" at bounding box center [406, 227] width 146 height 12
type input "**********"
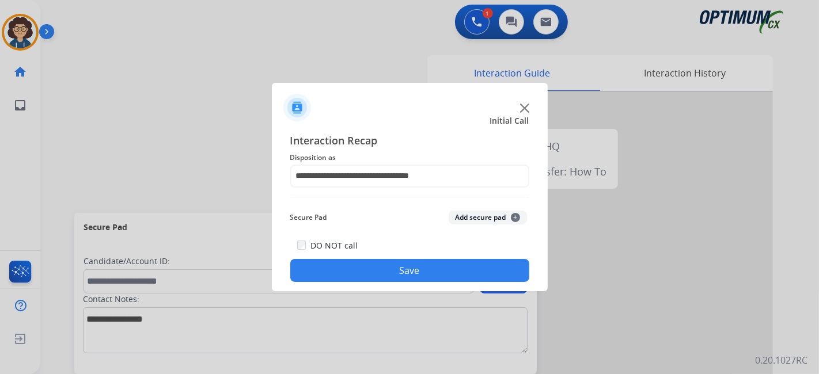
click at [409, 270] on button "Save" at bounding box center [409, 270] width 239 height 23
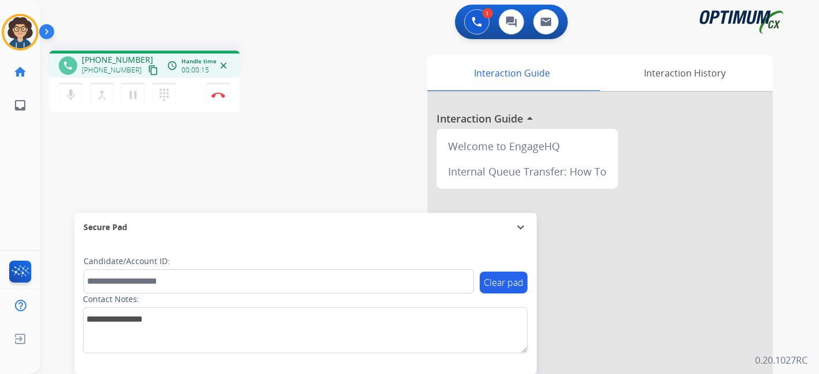
click at [148, 65] on mat-icon "content_copy" at bounding box center [153, 70] width 10 height 10
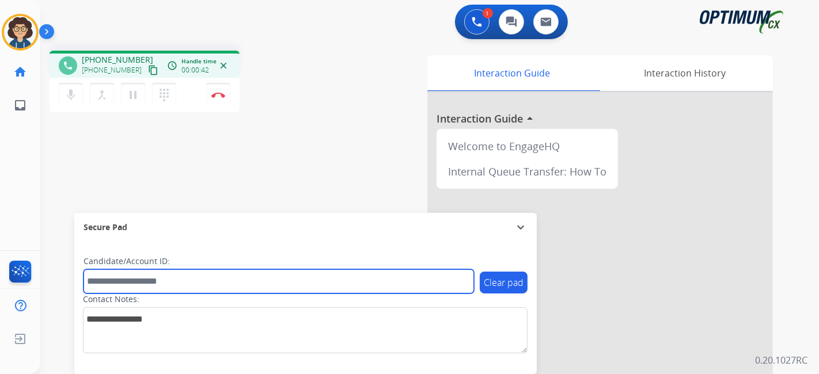
click at [191, 283] on input "text" at bounding box center [279, 282] width 390 height 24
paste input "*******"
type input "*******"
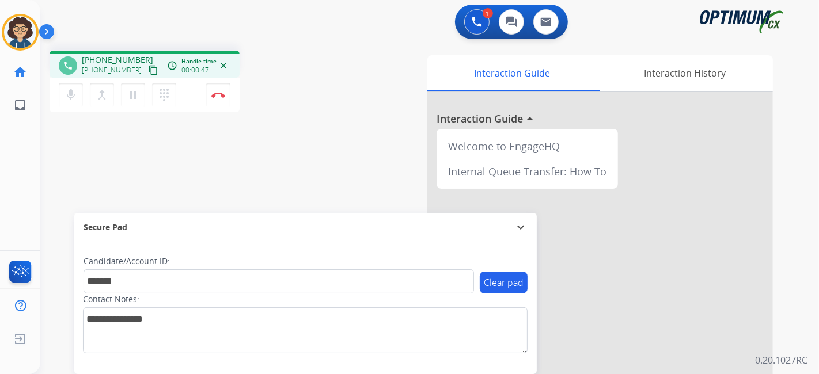
drag, startPoint x: 140, startPoint y: 70, endPoint x: 124, endPoint y: 66, distance: 15.9
click at [148, 69] on mat-icon "content_copy" at bounding box center [153, 70] width 10 height 10
click at [227, 97] on button "Disconnect" at bounding box center [218, 95] width 24 height 24
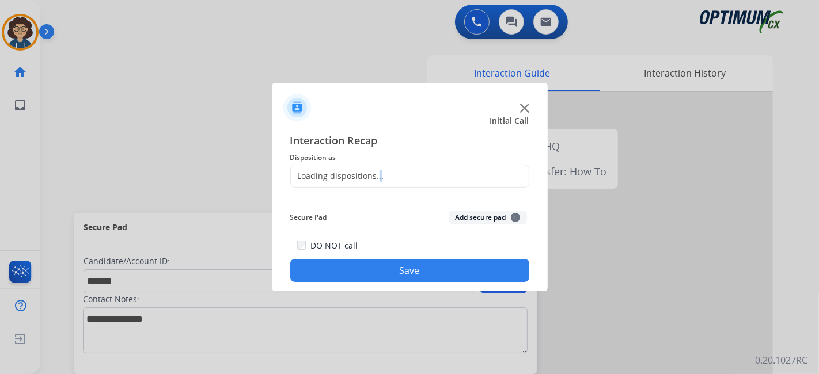
click at [378, 173] on div "Loading dispositions..." at bounding box center [337, 176] width 93 height 12
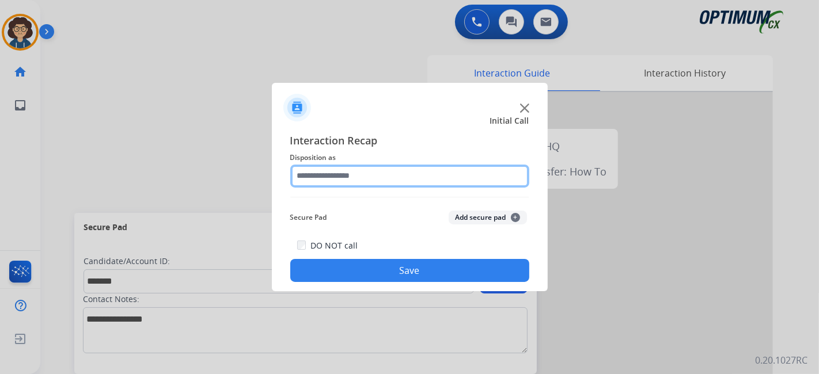
click at [393, 174] on input "text" at bounding box center [409, 176] width 239 height 23
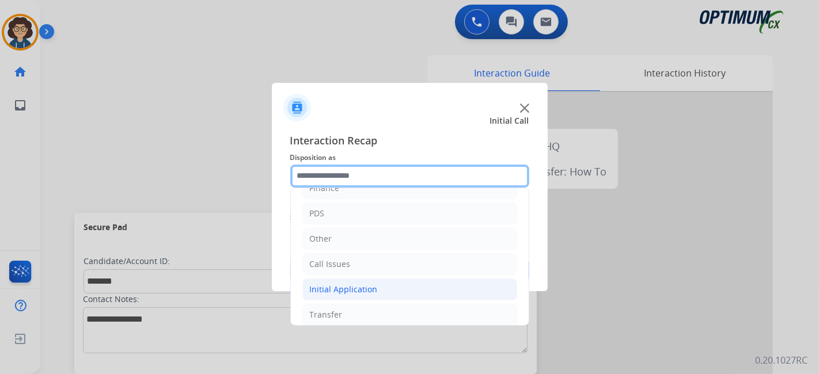
scroll to position [75, 0]
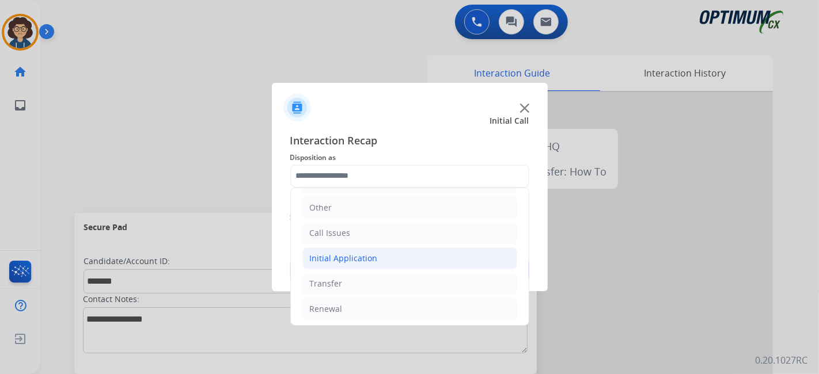
click at [367, 262] on li "Initial Application" at bounding box center [409, 259] width 215 height 22
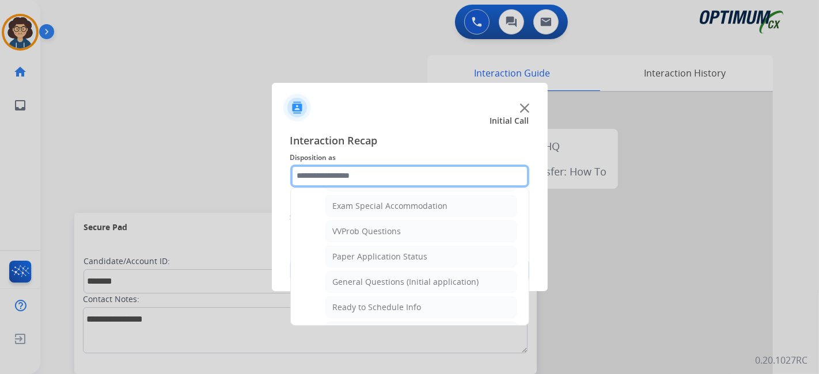
scroll to position [616, 0]
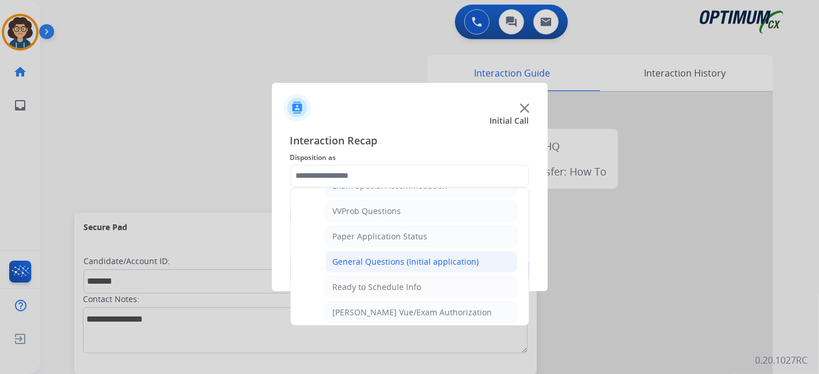
click at [470, 256] on div "General Questions (Initial application)" at bounding box center [406, 262] width 146 height 12
type input "**********"
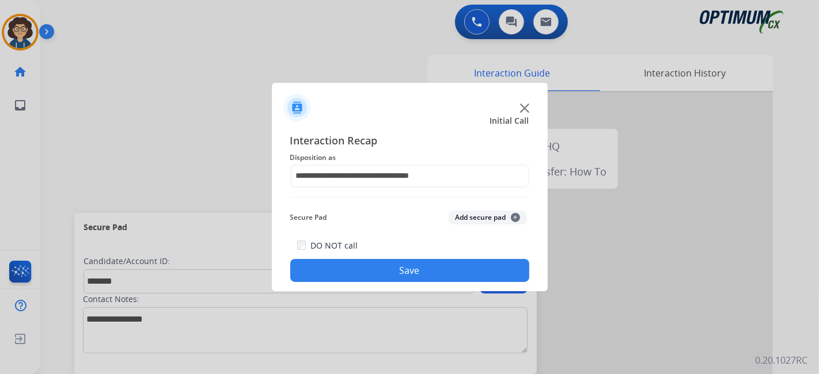
click at [472, 217] on button "Add secure pad +" at bounding box center [488, 218] width 78 height 14
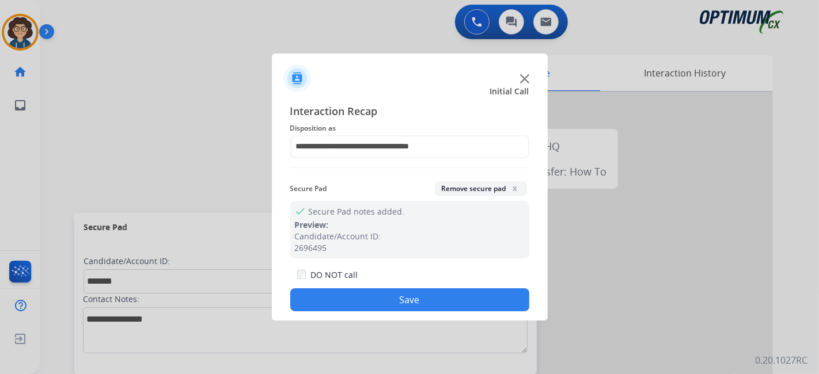
click at [438, 298] on button "Save" at bounding box center [409, 300] width 239 height 23
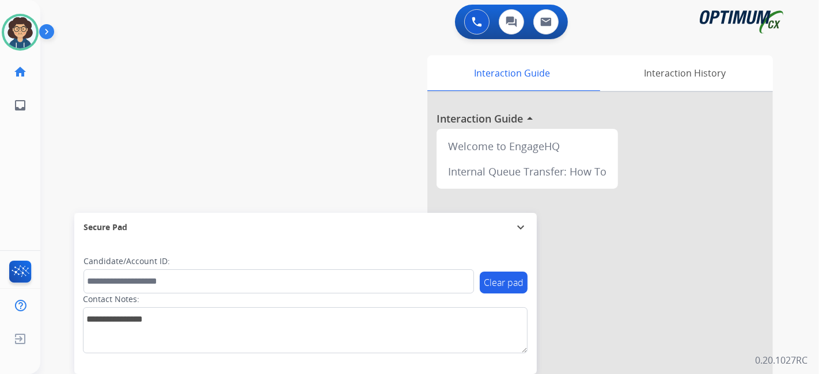
drag, startPoint x: 565, startPoint y: 24, endPoint x: 260, endPoint y: 181, distance: 343.1
click at [256, 136] on div "swap_horiz Break voice bridge close_fullscreen Connect 3-Way Call merge_type Se…" at bounding box center [415, 281] width 751 height 480
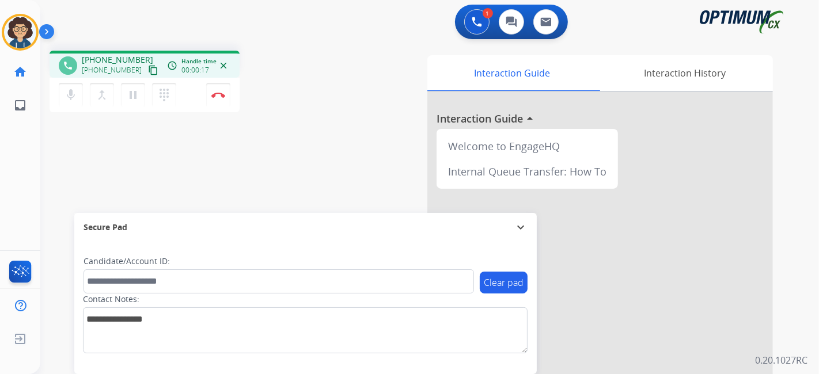
click at [148, 68] on mat-icon "content_copy" at bounding box center [153, 70] width 10 height 10
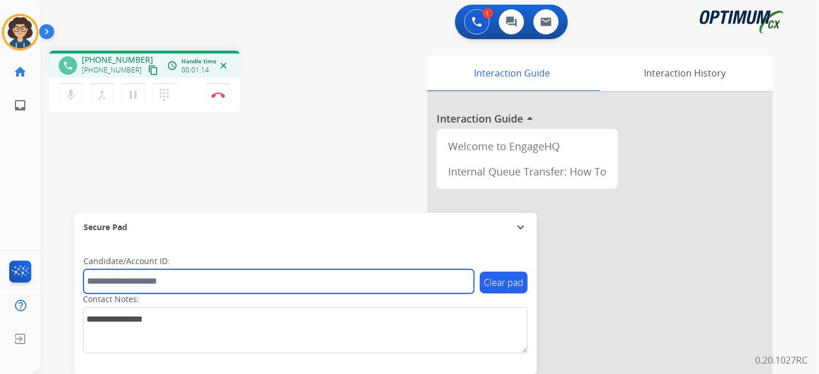
click at [208, 283] on input "text" at bounding box center [279, 282] width 390 height 24
paste input "*******"
type input "*******"
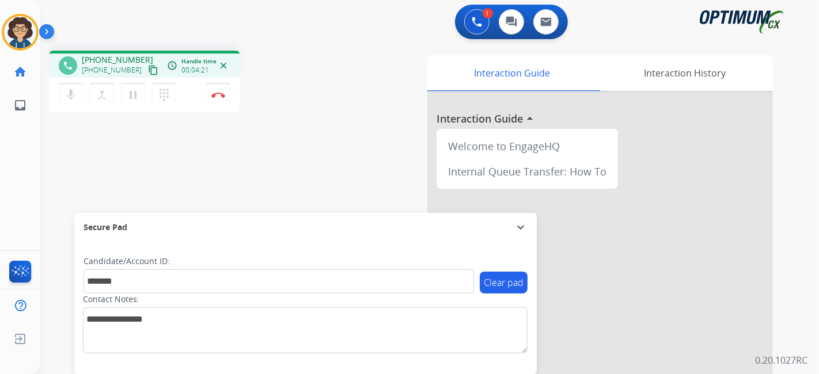
click at [275, 142] on div "phone [PHONE_NUMBER] [PHONE_NUMBER] content_copy access_time Call metrics Queue…" at bounding box center [415, 281] width 751 height 480
click at [217, 94] on img at bounding box center [218, 95] width 14 height 6
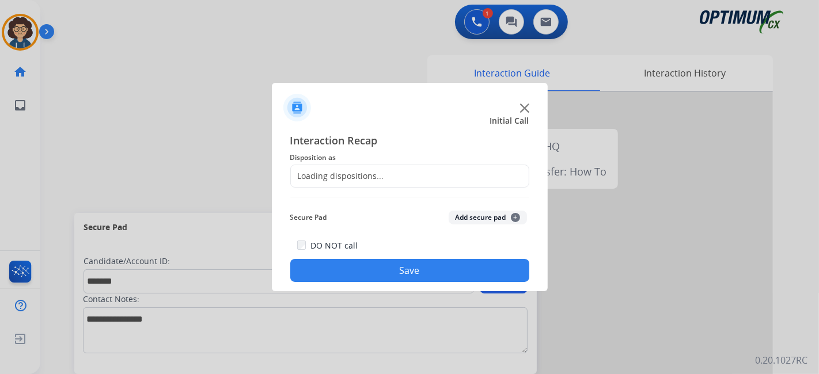
click at [403, 173] on div "Loading dispositions..." at bounding box center [409, 176] width 239 height 23
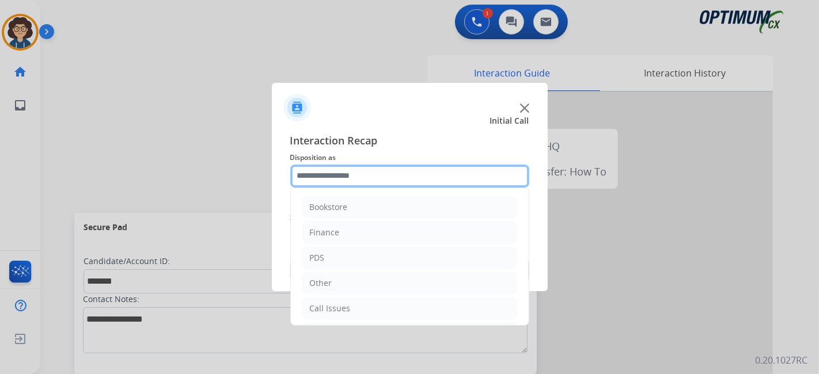
click at [402, 174] on input "text" at bounding box center [409, 176] width 239 height 23
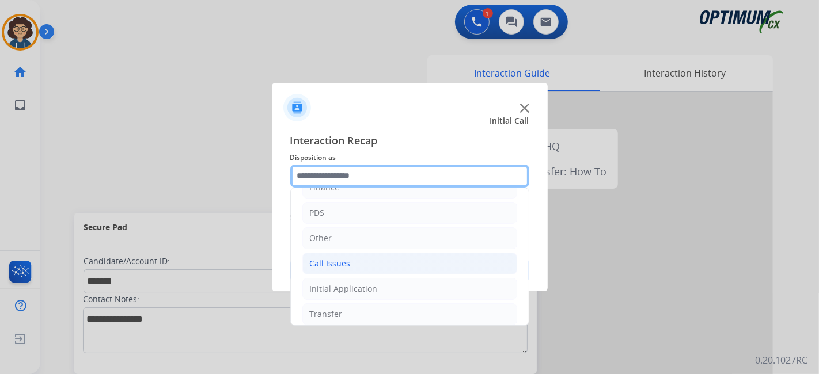
scroll to position [75, 0]
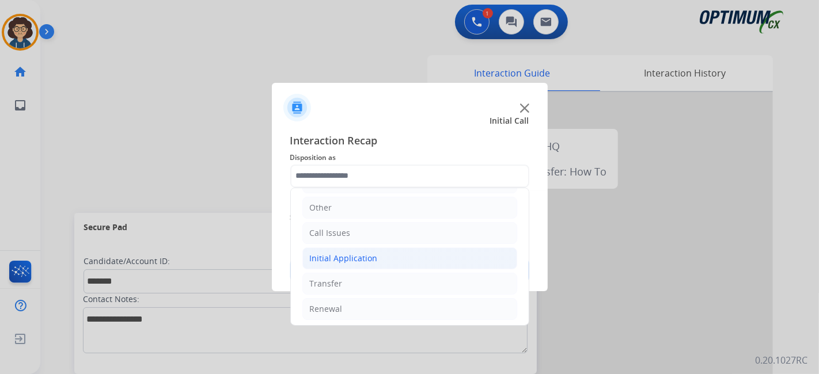
drag, startPoint x: 394, startPoint y: 253, endPoint x: 402, endPoint y: 253, distance: 7.5
click at [396, 253] on li "Initial Application" at bounding box center [409, 259] width 215 height 22
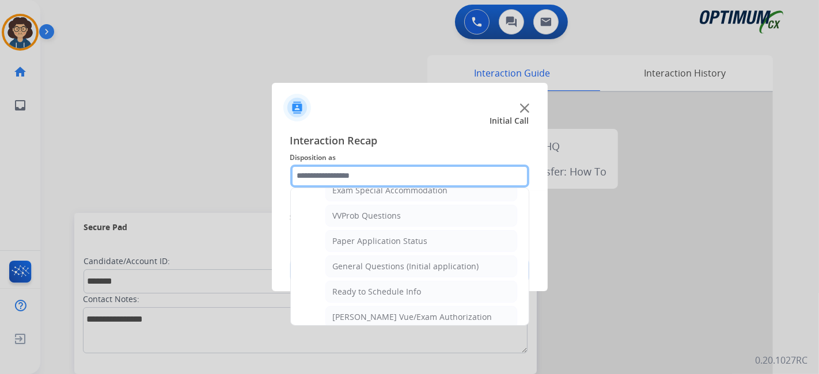
scroll to position [616, 0]
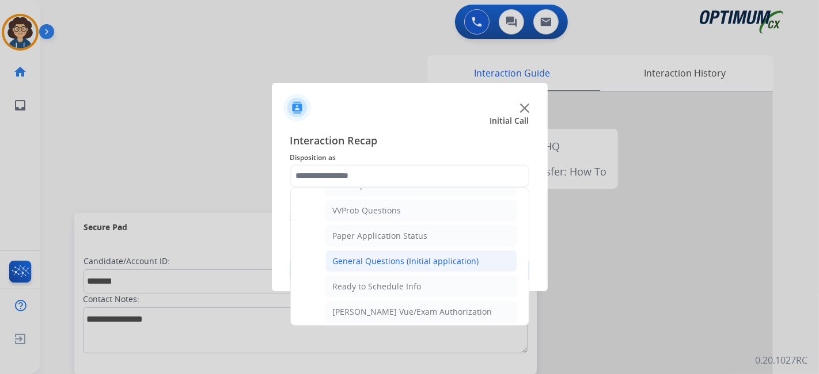
click at [453, 260] on li "General Questions (Initial application)" at bounding box center [421, 262] width 192 height 22
type input "**********"
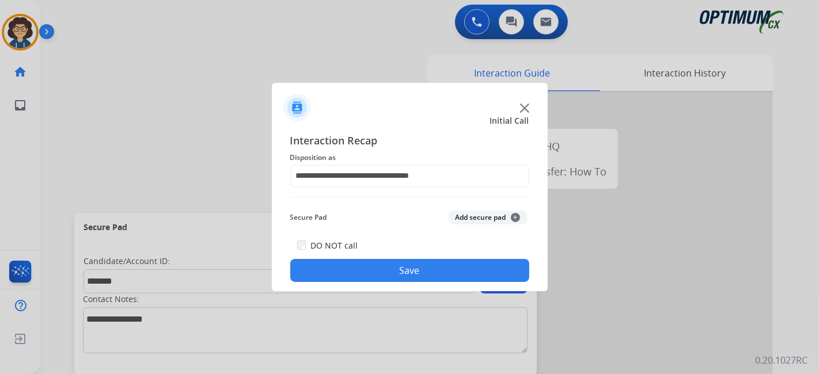
click at [484, 222] on button "Add secure pad +" at bounding box center [488, 218] width 78 height 14
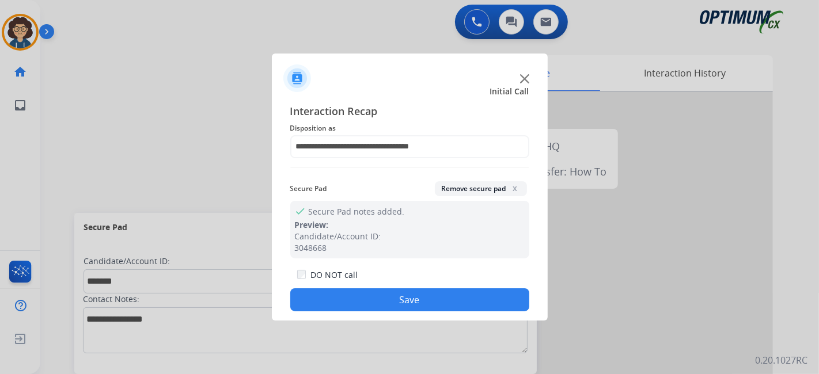
click at [398, 318] on div "**********" at bounding box center [410, 207] width 276 height 227
drag, startPoint x: 397, startPoint y: 308, endPoint x: 394, endPoint y: 298, distance: 10.8
click at [396, 306] on button "Save" at bounding box center [409, 300] width 239 height 23
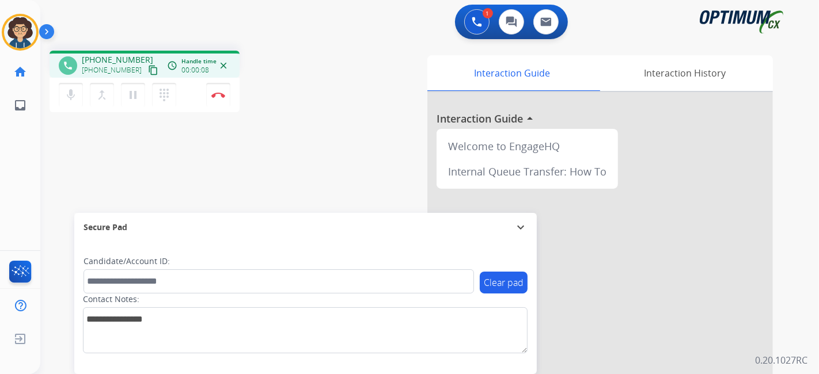
click at [148, 70] on mat-icon "content_copy" at bounding box center [153, 70] width 10 height 10
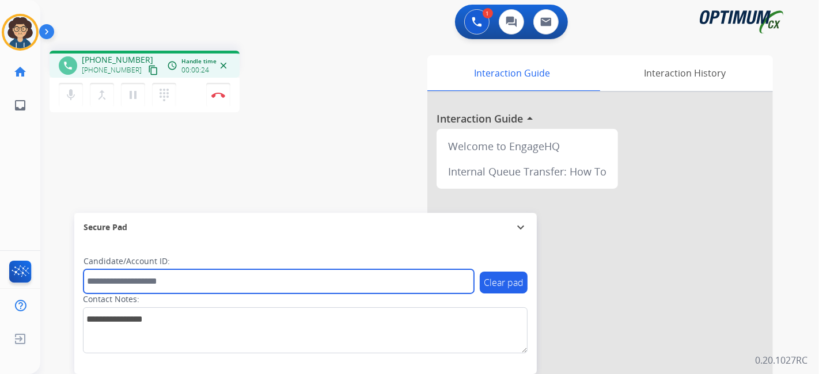
click at [208, 291] on input "text" at bounding box center [279, 282] width 390 height 24
paste input "*******"
type input "*******"
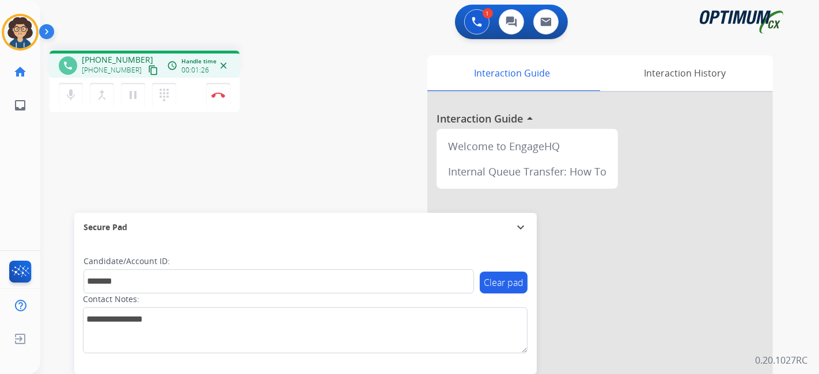
click at [249, 185] on div "phone [PHONE_NUMBER] [PHONE_NUMBER] content_copy access_time Call metrics Queue…" at bounding box center [415, 281] width 751 height 480
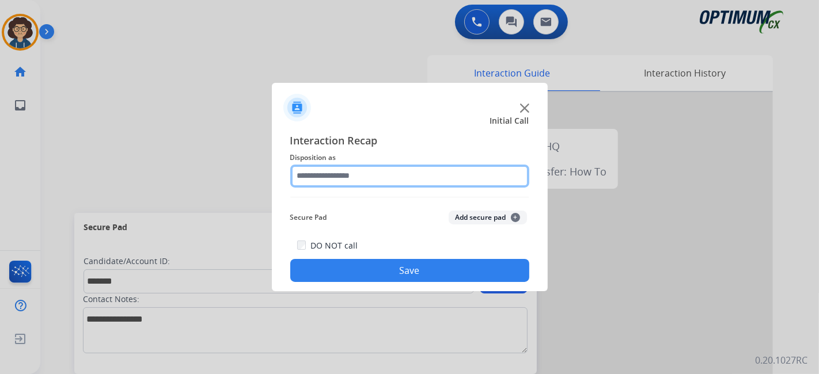
click at [390, 180] on input "text" at bounding box center [409, 176] width 239 height 23
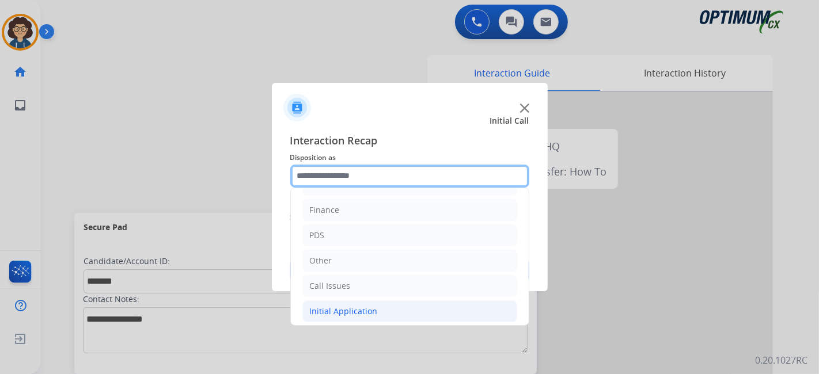
scroll to position [75, 0]
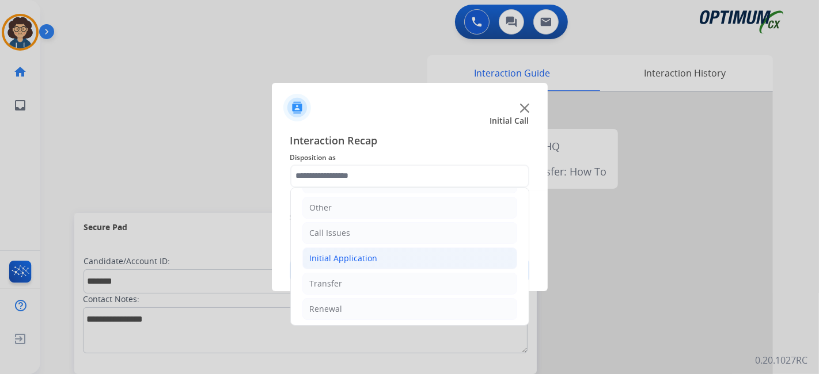
click at [390, 260] on li "Initial Application" at bounding box center [409, 259] width 215 height 22
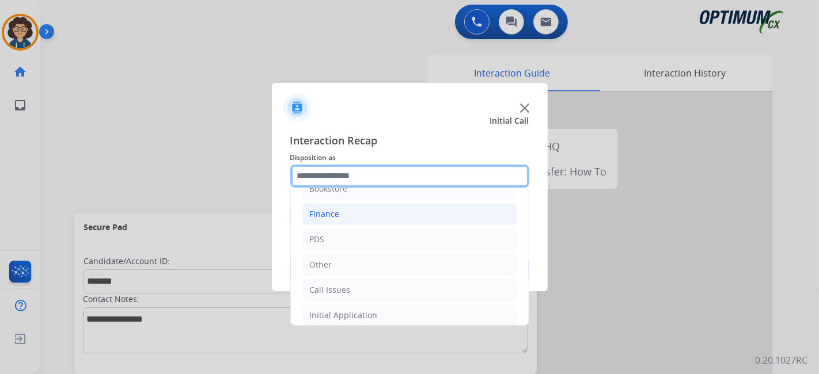
scroll to position [0, 0]
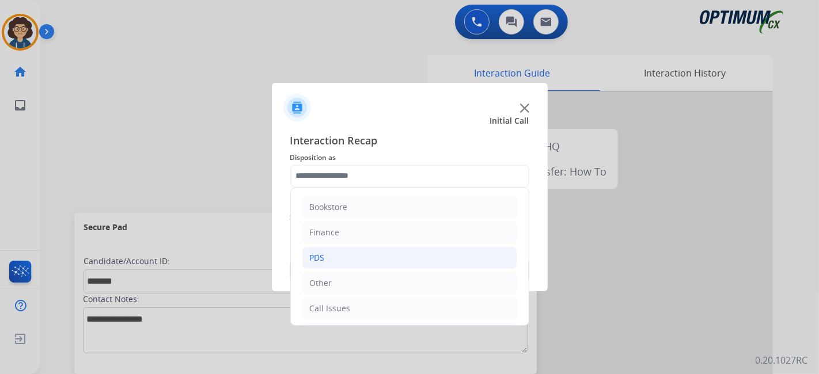
click at [369, 255] on li "PDS" at bounding box center [409, 258] width 215 height 22
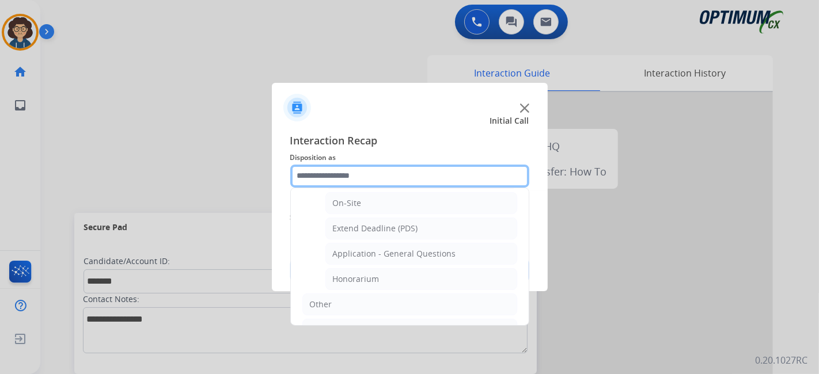
scroll to position [289, 0]
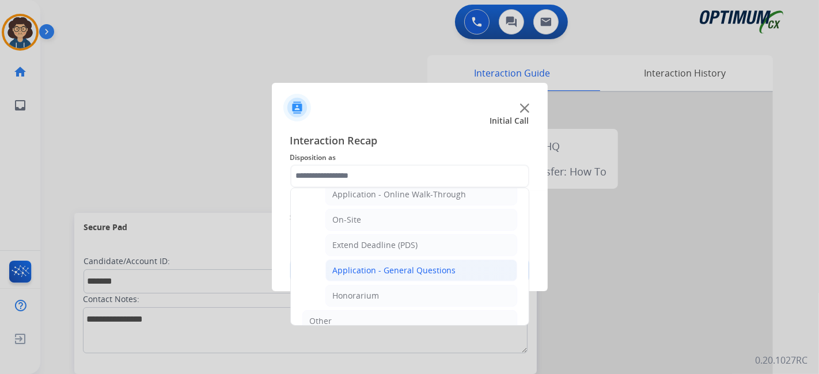
click at [445, 265] on div "Application - General Questions" at bounding box center [394, 271] width 123 height 12
type input "**********"
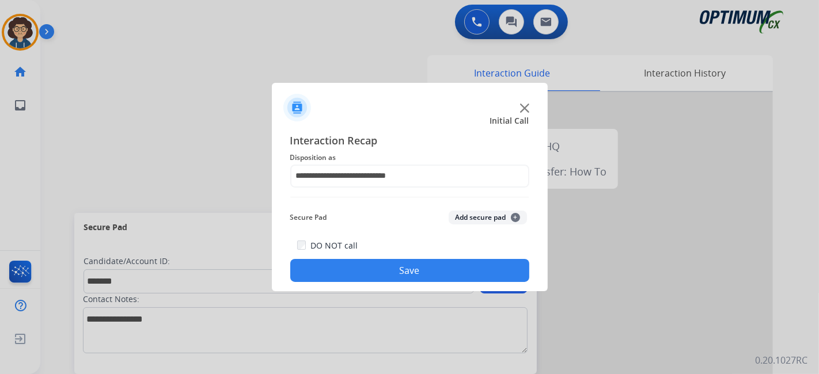
click at [469, 213] on button "Add secure pad +" at bounding box center [488, 218] width 78 height 14
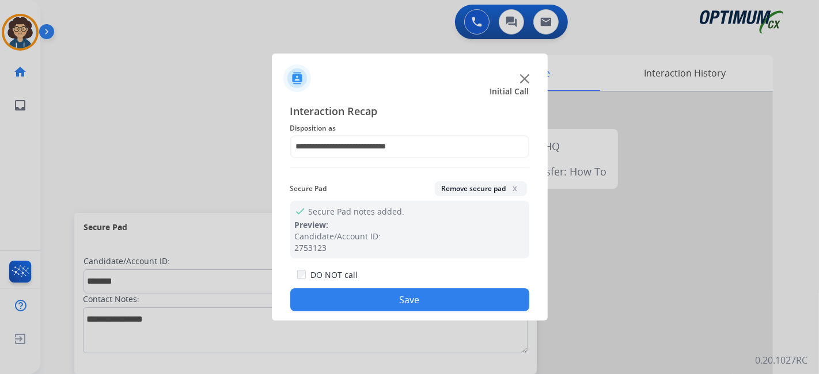
click at [413, 289] on button "Save" at bounding box center [409, 300] width 239 height 23
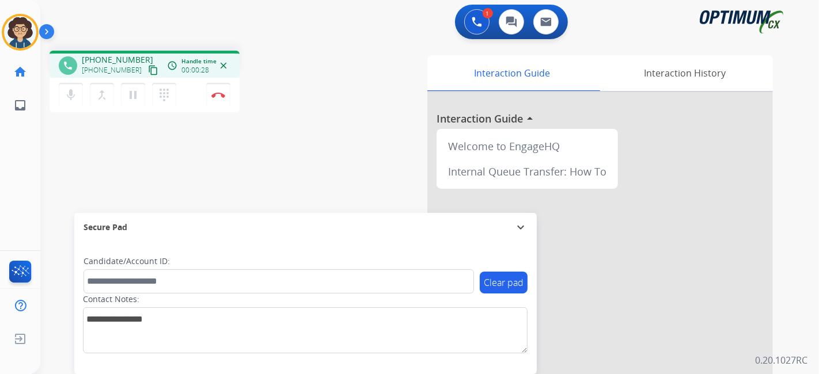
click at [148, 70] on mat-icon "content_copy" at bounding box center [153, 70] width 10 height 10
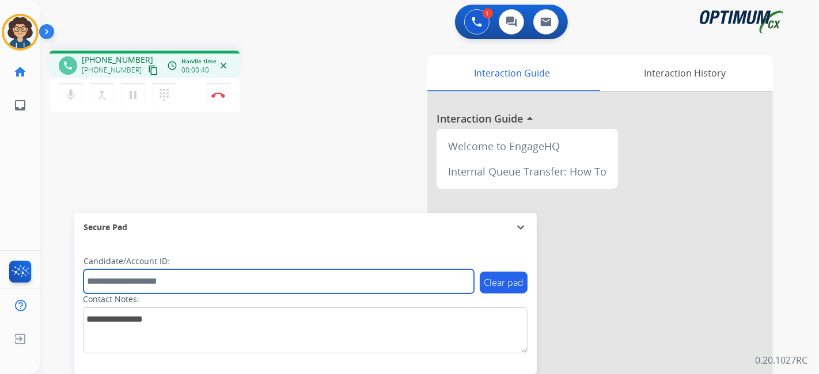
click at [217, 284] on input "text" at bounding box center [279, 282] width 390 height 24
paste input "*******"
type input "*******"
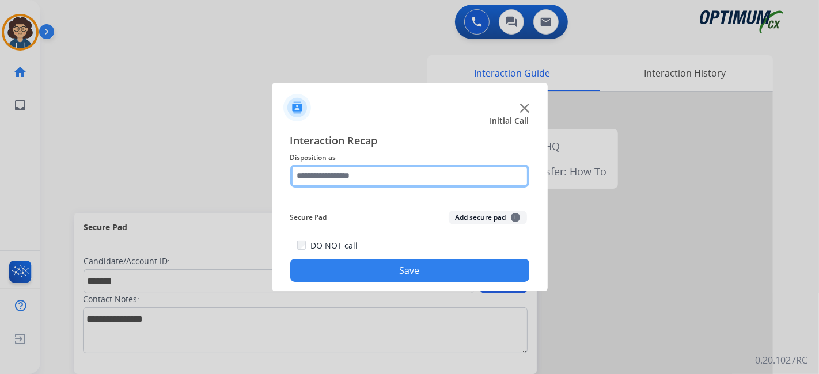
click at [365, 179] on input "text" at bounding box center [409, 176] width 239 height 23
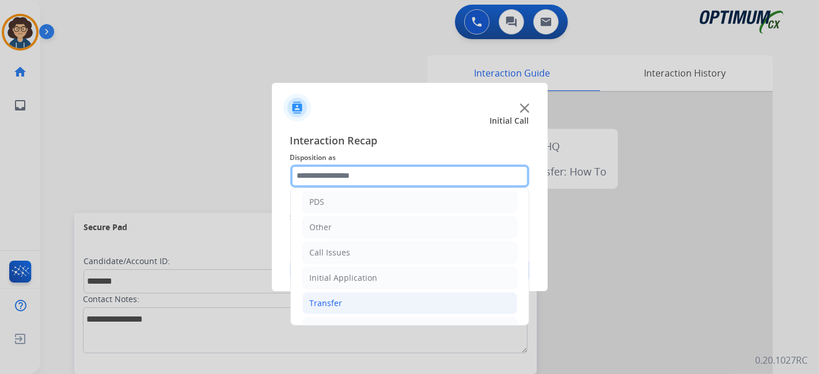
scroll to position [75, 0]
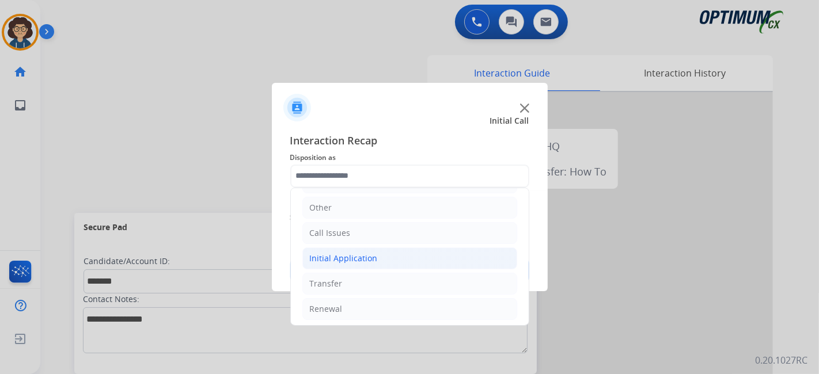
click at [388, 249] on li "Initial Application" at bounding box center [409, 259] width 215 height 22
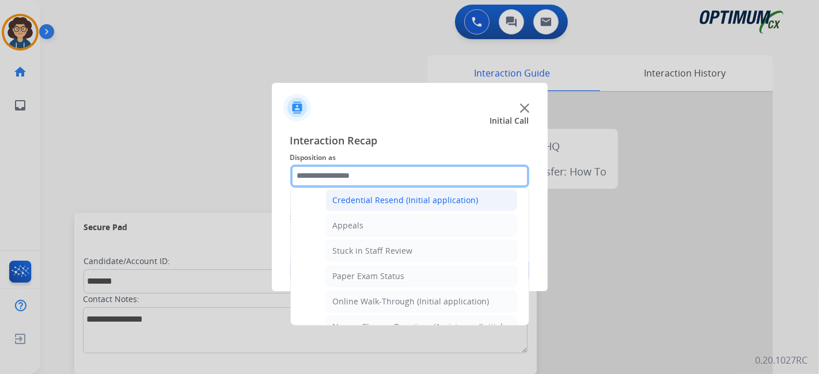
scroll to position [154, 0]
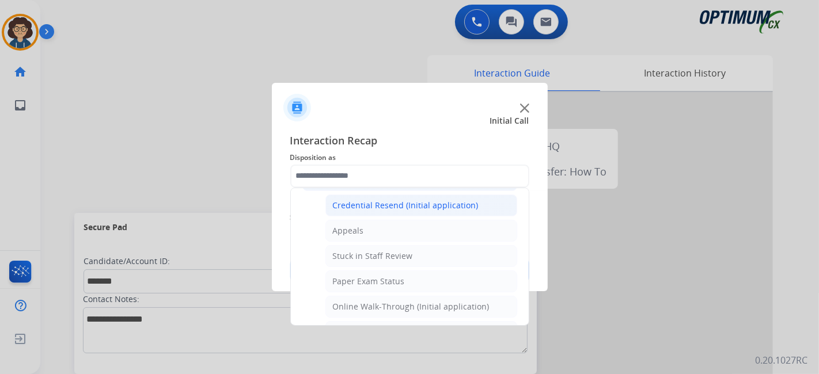
click at [479, 206] on li "Credential Resend (Initial application)" at bounding box center [421, 206] width 192 height 22
type input "**********"
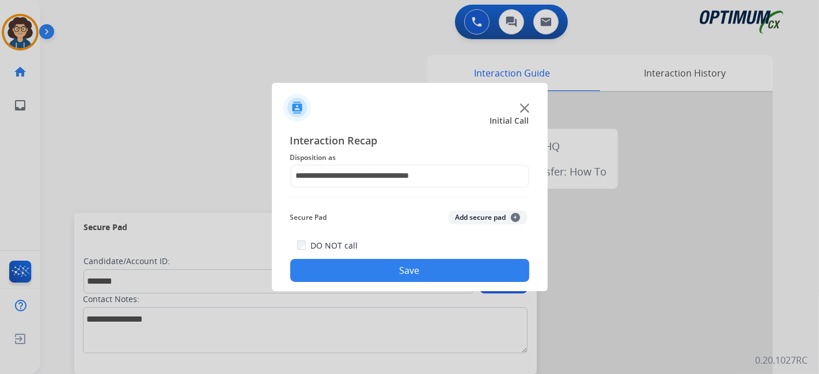
click at [488, 218] on button "Add secure pad +" at bounding box center [488, 218] width 78 height 14
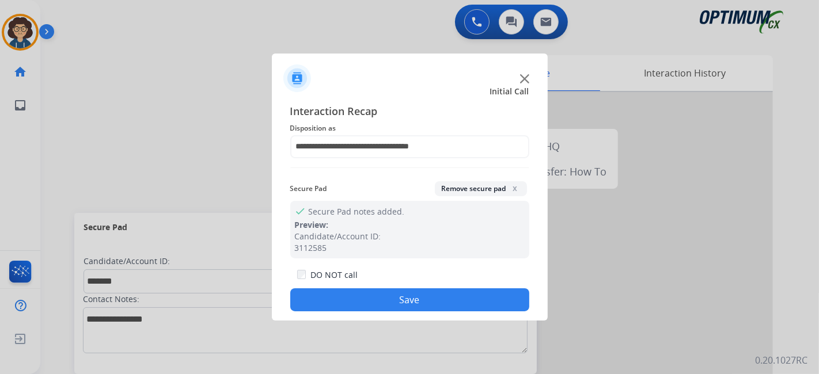
click at [427, 310] on button "Save" at bounding box center [409, 300] width 239 height 23
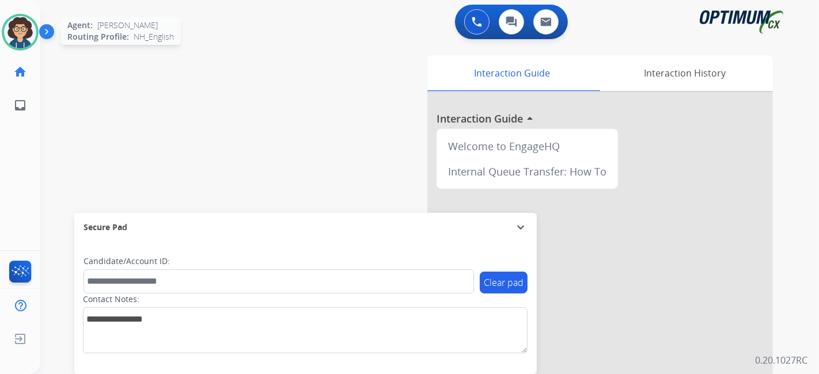
click at [21, 31] on img at bounding box center [20, 32] width 32 height 32
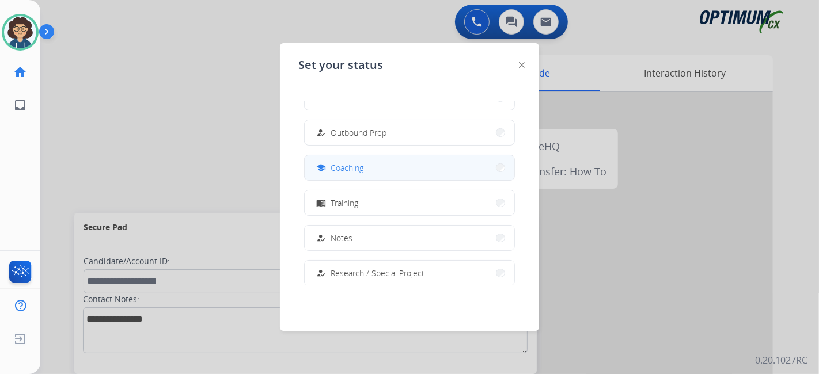
scroll to position [124, 0]
click at [445, 172] on button "school Coaching" at bounding box center [410, 174] width 210 height 25
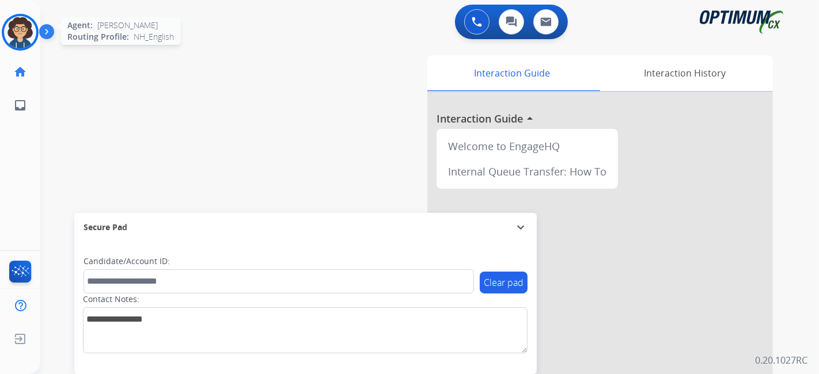
click at [22, 25] on img at bounding box center [20, 32] width 32 height 32
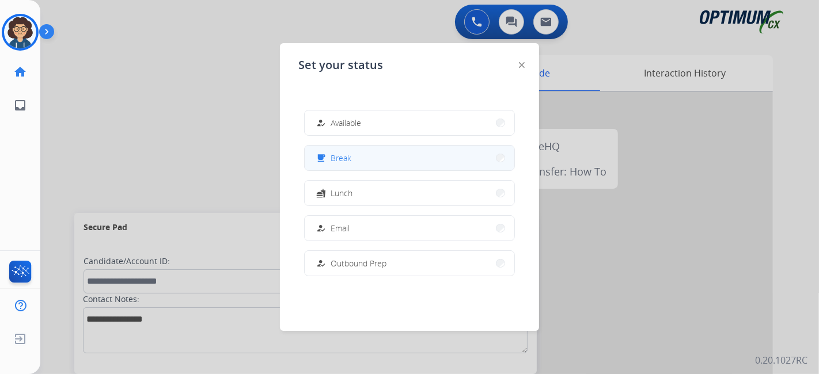
click at [344, 161] on span "Break" at bounding box center [341, 158] width 21 height 12
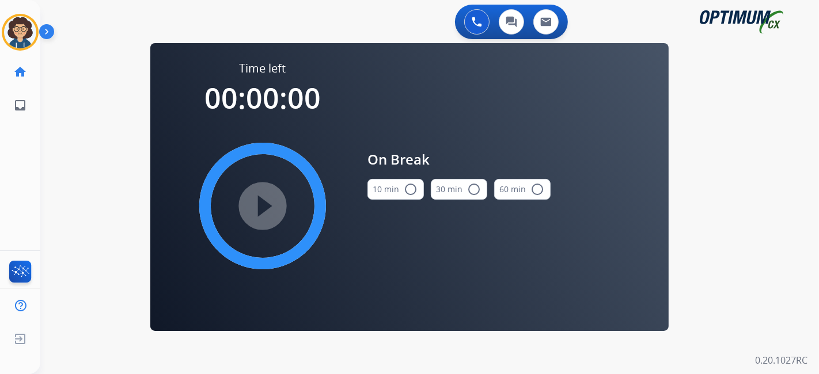
click at [398, 193] on button "10 min radio_button_unchecked" at bounding box center [395, 189] width 56 height 21
click at [270, 203] on mat-icon "play_circle_filled" at bounding box center [263, 206] width 14 height 14
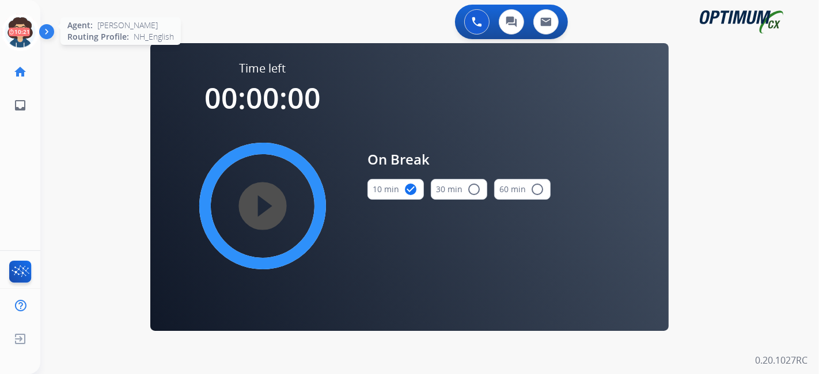
click at [18, 32] on icon at bounding box center [20, 32] width 37 height 37
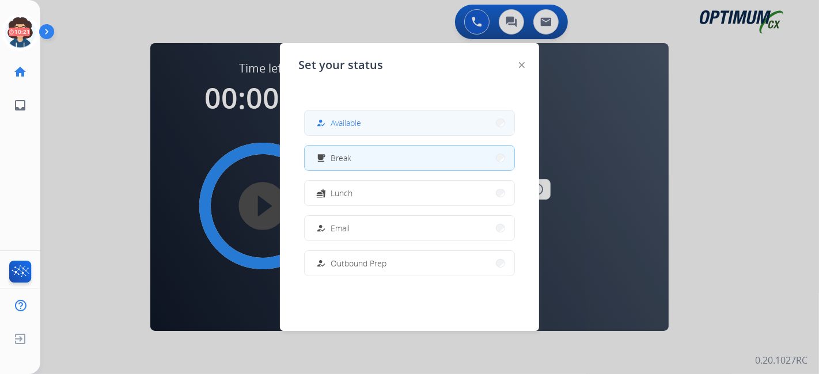
click at [398, 128] on button "how_to_reg Available" at bounding box center [410, 123] width 210 height 25
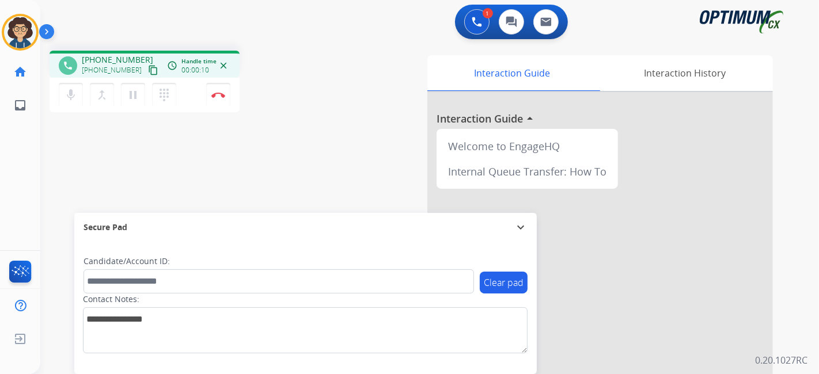
drag, startPoint x: 141, startPoint y: 68, endPoint x: 220, endPoint y: 3, distance: 102.4
click at [148, 67] on mat-icon "content_copy" at bounding box center [153, 70] width 10 height 10
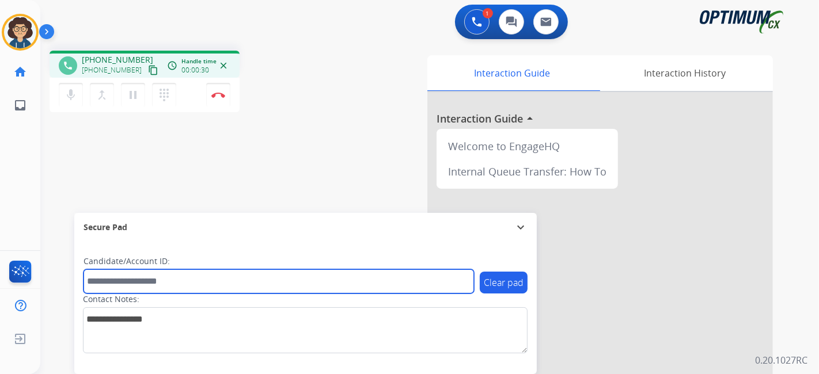
click at [222, 271] on input "text" at bounding box center [279, 282] width 390 height 24
paste input "*********"
type input "*********"
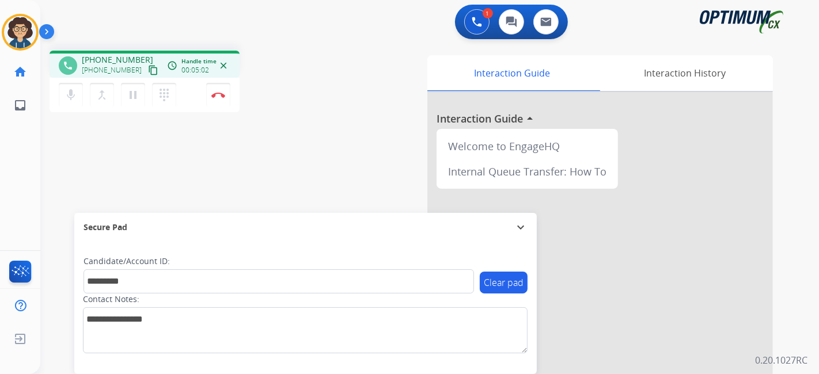
click at [294, 146] on div "phone [PHONE_NUMBER] [PHONE_NUMBER] content_copy access_time Call metrics Queue…" at bounding box center [415, 281] width 751 height 480
click at [138, 96] on mat-icon "pause" at bounding box center [133, 95] width 14 height 14
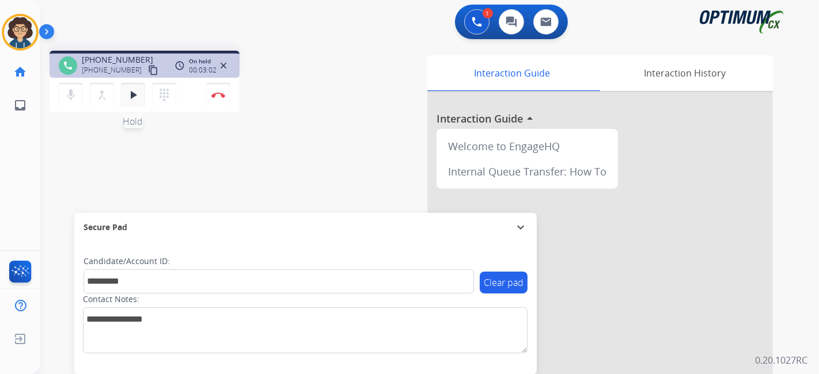
click at [138, 93] on mat-icon "play_arrow" at bounding box center [133, 95] width 14 height 14
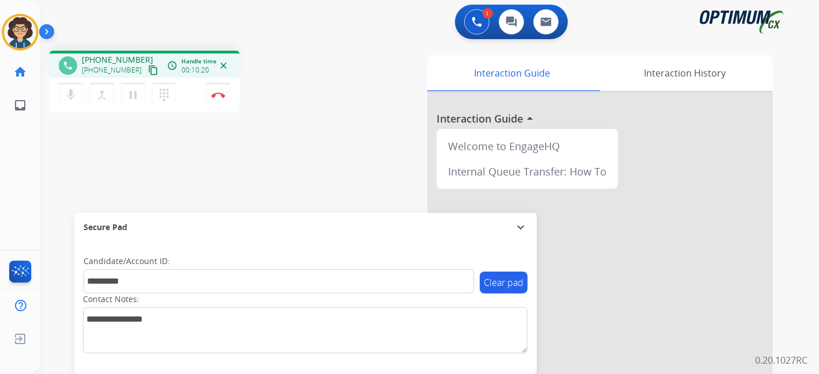
click at [374, 74] on div "Interaction Guide Interaction History Interaction Guide arrow_drop_up Welcome t…" at bounding box center [558, 288] width 429 height 466
drag, startPoint x: 223, startPoint y: 101, endPoint x: 229, endPoint y: 98, distance: 6.4
click at [229, 98] on button "Disconnect" at bounding box center [218, 95] width 24 height 24
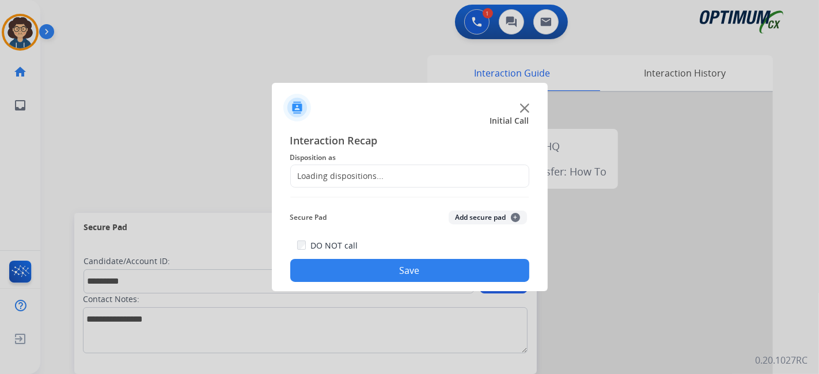
click at [450, 187] on div "Loading dispositions..." at bounding box center [409, 176] width 239 height 23
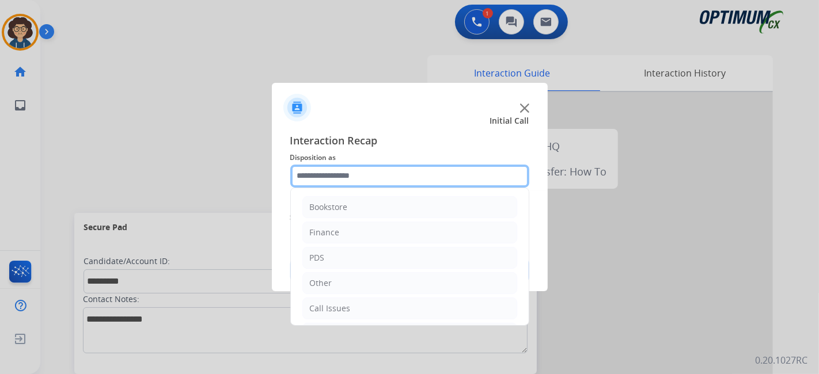
click at [450, 186] on input "text" at bounding box center [409, 176] width 239 height 23
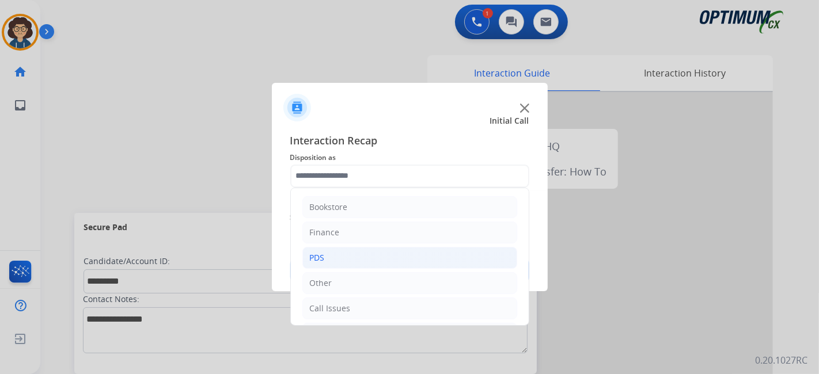
click at [401, 263] on li "PDS" at bounding box center [409, 258] width 215 height 22
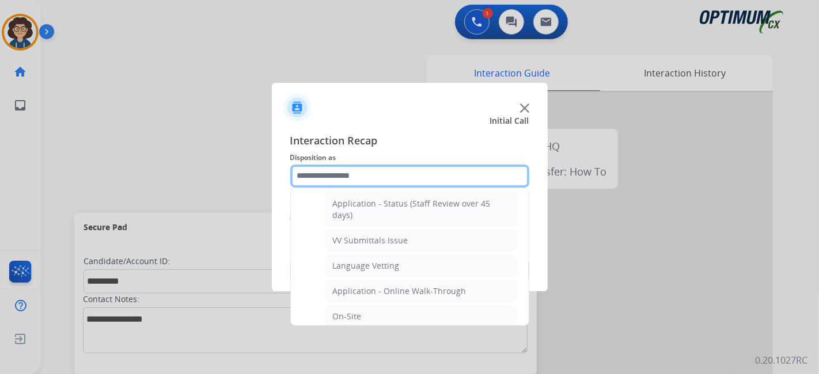
scroll to position [194, 0]
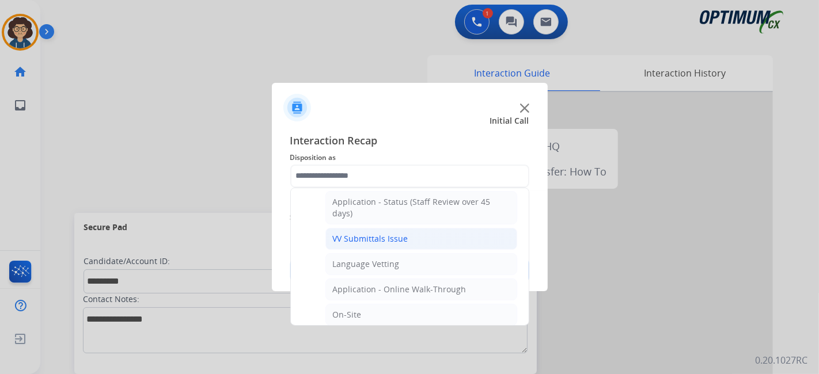
click at [432, 232] on li "VV Submittals Issue" at bounding box center [421, 239] width 192 height 22
type input "**********"
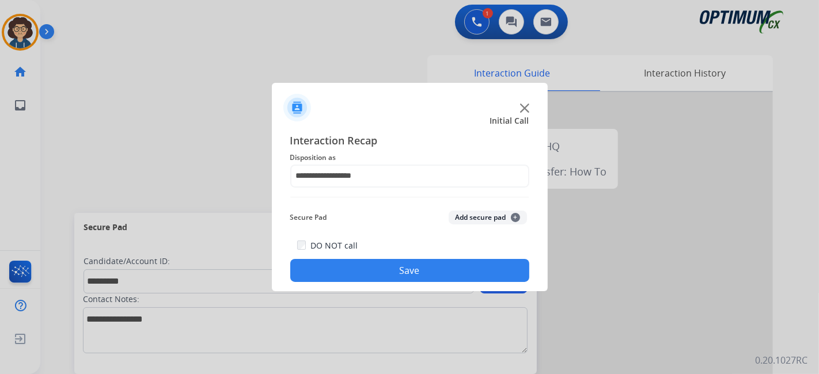
click at [453, 219] on button "Add secure pad +" at bounding box center [488, 218] width 78 height 14
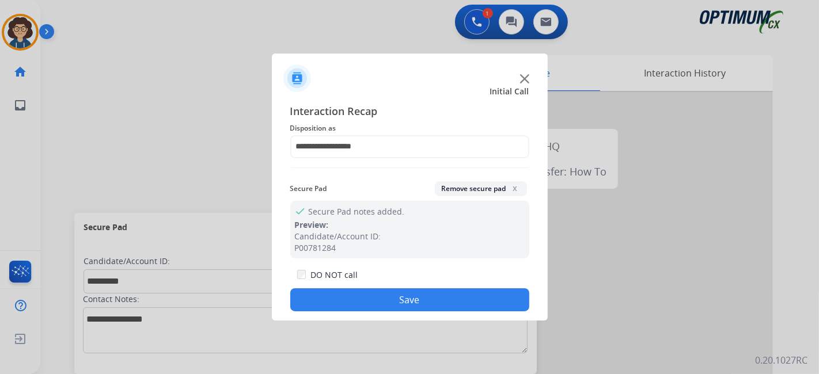
click at [413, 302] on button "Save" at bounding box center [409, 300] width 239 height 23
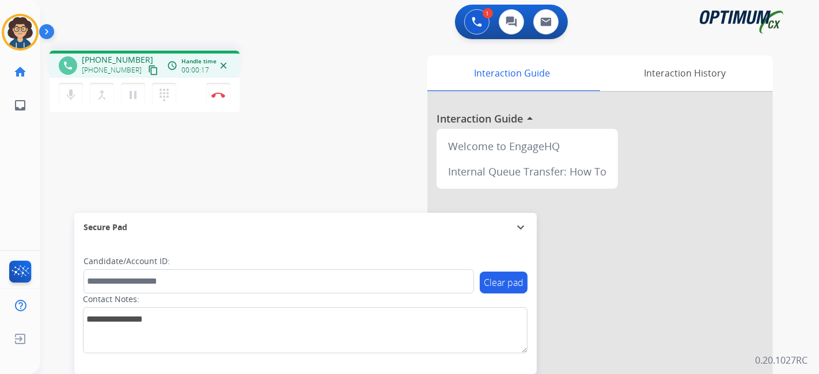
click at [148, 71] on mat-icon "content_copy" at bounding box center [153, 70] width 10 height 10
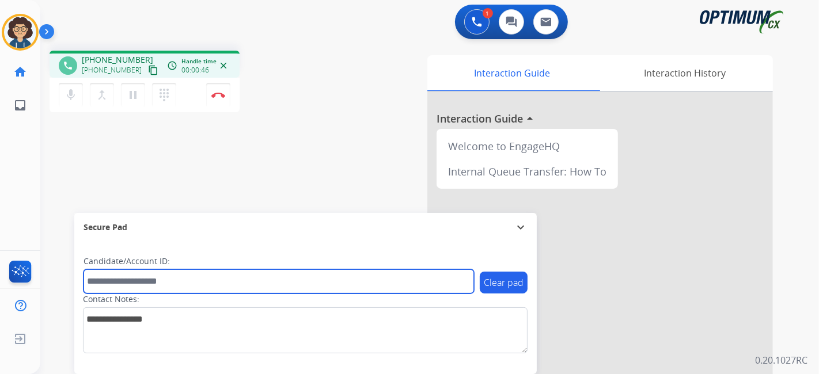
click at [225, 287] on input "text" at bounding box center [279, 282] width 390 height 24
paste input "*******"
type input "*******"
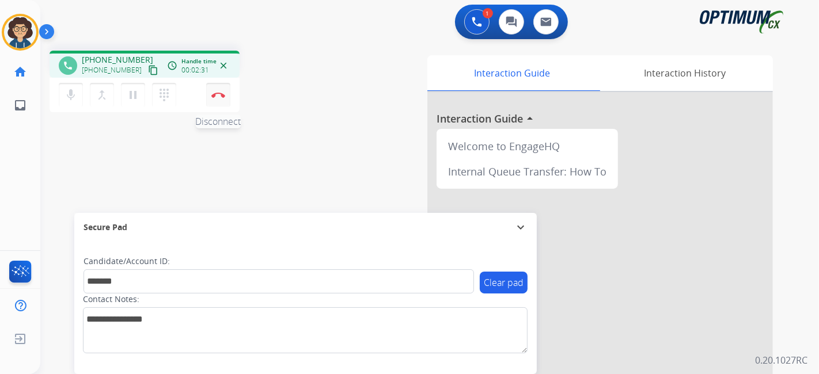
click at [217, 99] on button "Disconnect" at bounding box center [218, 95] width 24 height 24
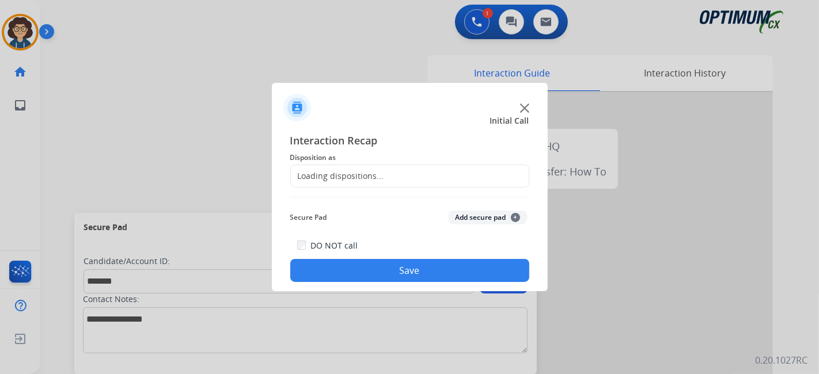
click at [411, 170] on div "Loading dispositions..." at bounding box center [409, 176] width 239 height 23
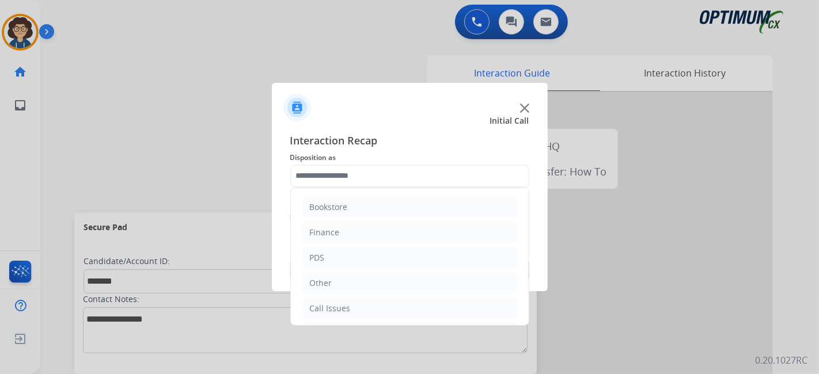
click at [408, 177] on input "text" at bounding box center [409, 176] width 239 height 23
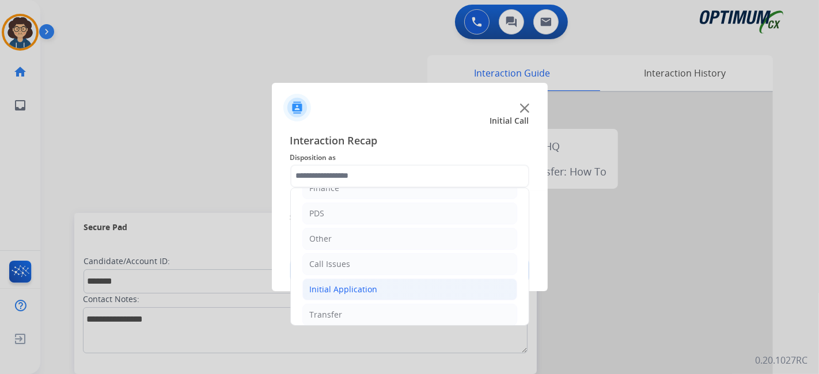
scroll to position [75, 0]
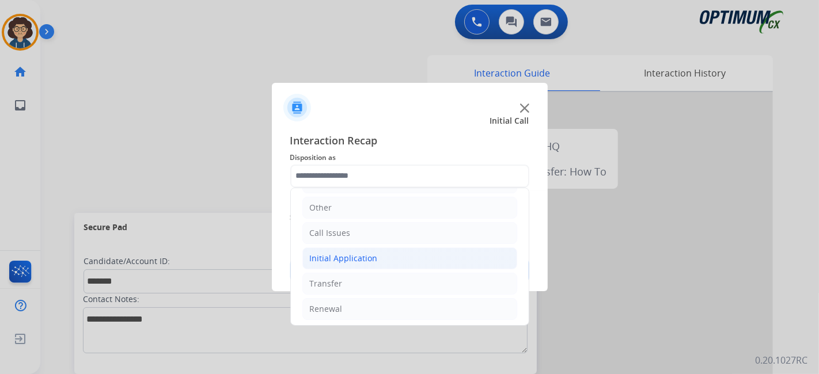
click at [383, 264] on li "Initial Application" at bounding box center [409, 259] width 215 height 22
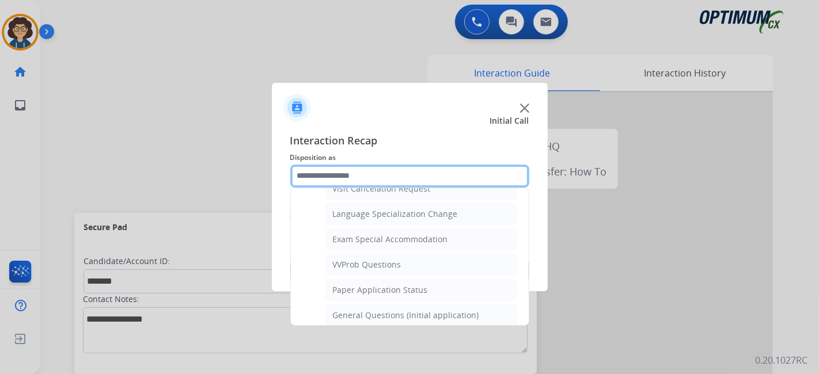
scroll to position [582, 0]
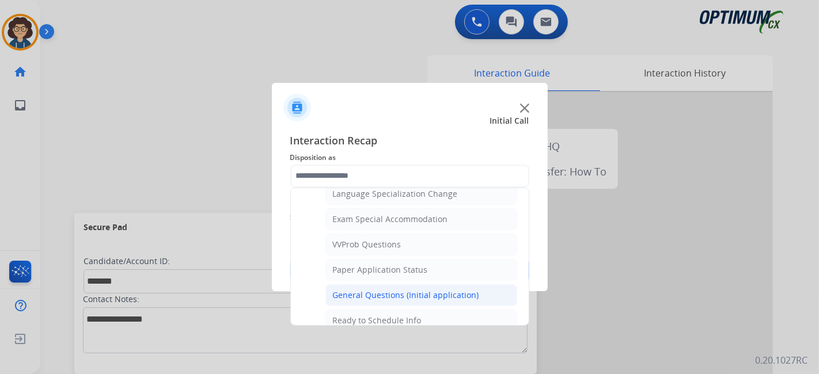
click at [441, 284] on li "General Questions (Initial application)" at bounding box center [421, 295] width 192 height 22
type input "**********"
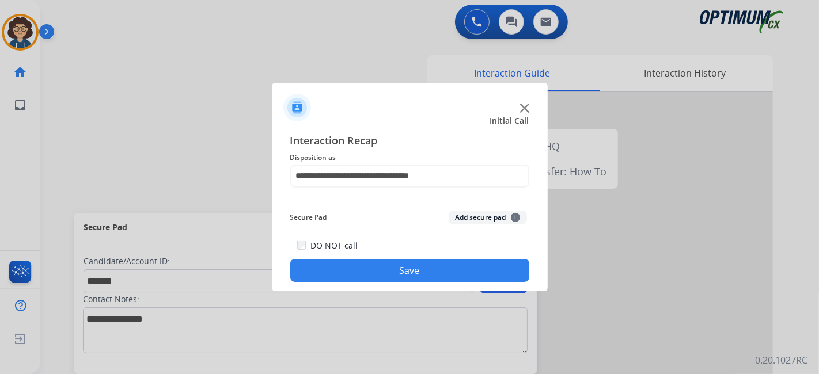
click at [478, 222] on button "Add secure pad +" at bounding box center [488, 218] width 78 height 14
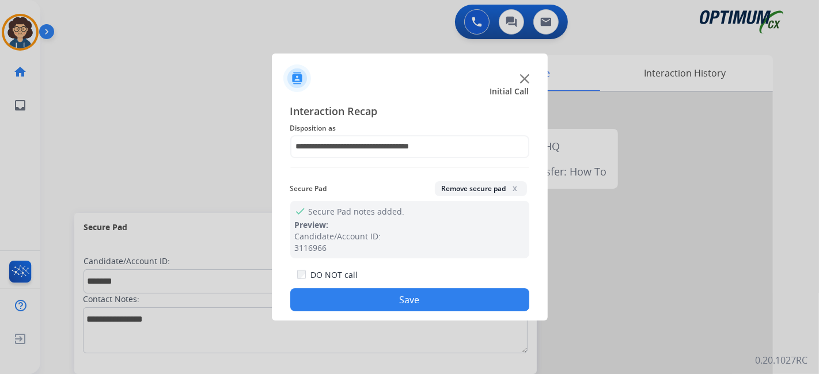
drag, startPoint x: 427, startPoint y: 294, endPoint x: 367, endPoint y: 165, distance: 141.9
click at [419, 288] on div "DO NOT call Save" at bounding box center [409, 290] width 239 height 44
click at [414, 309] on button "Save" at bounding box center [409, 300] width 239 height 23
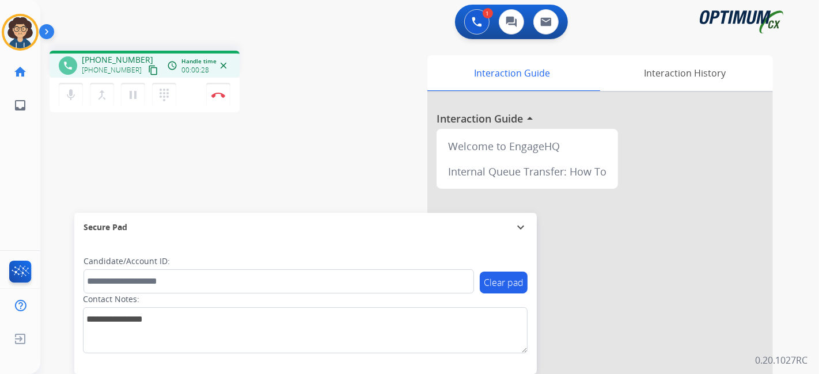
click at [146, 67] on button "content_copy" at bounding box center [153, 70] width 14 height 14
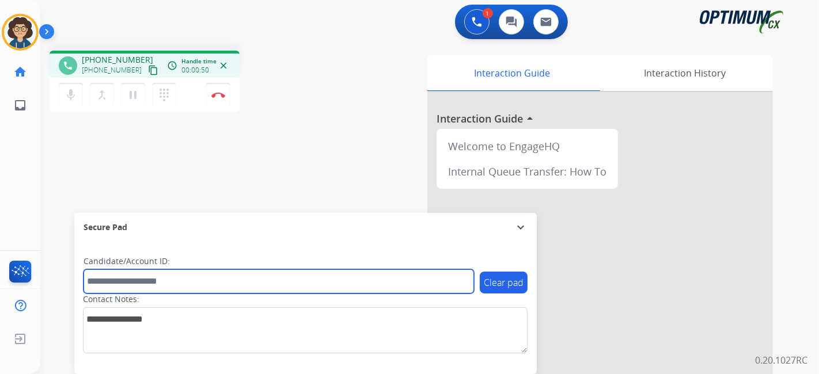
click at [238, 274] on input "text" at bounding box center [279, 282] width 390 height 24
paste input "*******"
type input "*******"
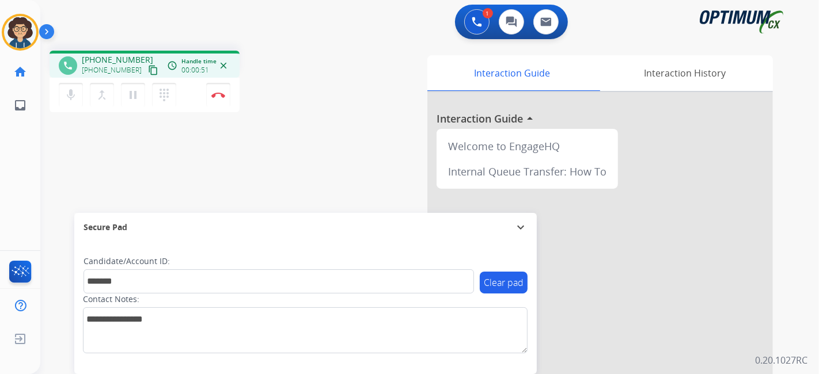
drag, startPoint x: 296, startPoint y: 170, endPoint x: 265, endPoint y: 16, distance: 157.9
click at [296, 166] on div "phone [PHONE_NUMBER] [PHONE_NUMBER] content_copy access_time Call metrics Queue…" at bounding box center [415, 281] width 751 height 480
click at [219, 97] on img at bounding box center [218, 95] width 14 height 6
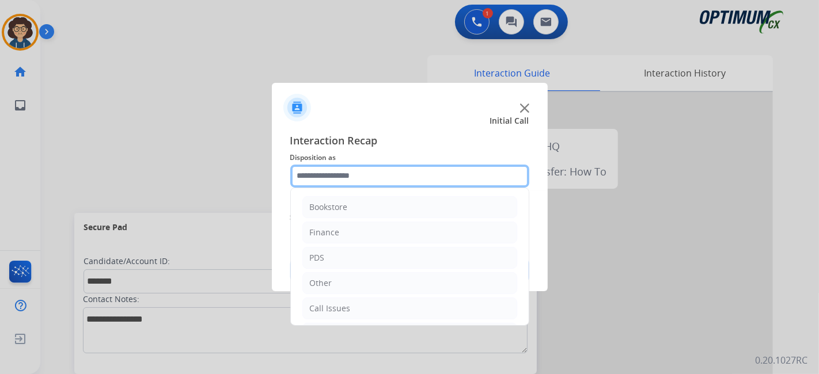
click at [410, 180] on input "text" at bounding box center [409, 176] width 239 height 23
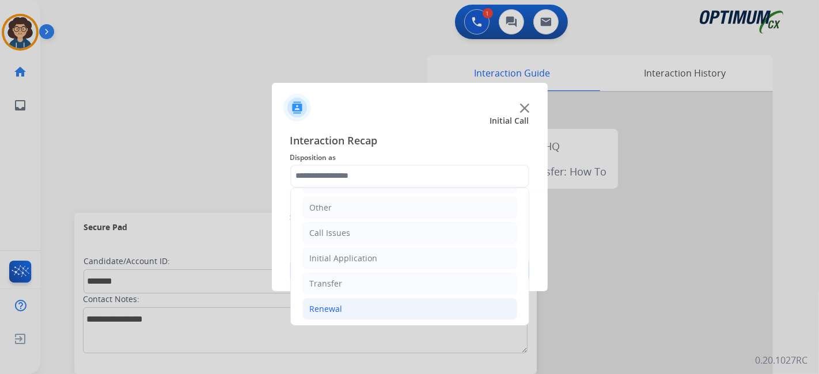
click at [399, 310] on li "Renewal" at bounding box center [409, 309] width 215 height 22
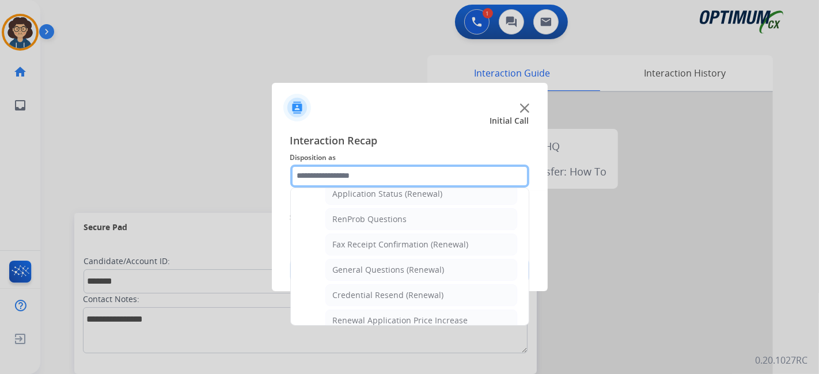
scroll to position [270, 0]
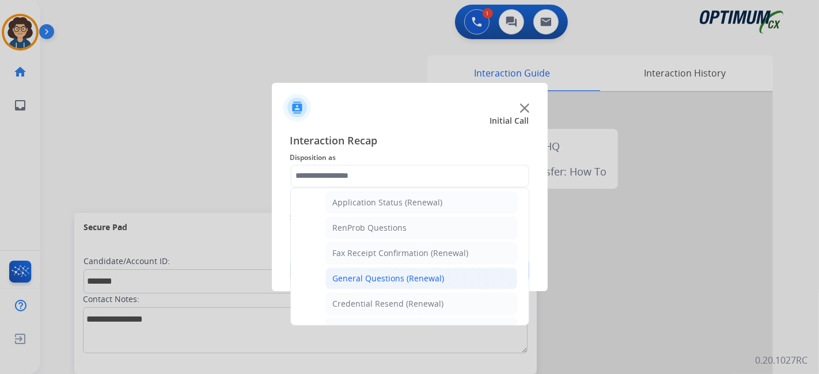
click at [459, 277] on li "General Questions (Renewal)" at bounding box center [421, 279] width 192 height 22
type input "**********"
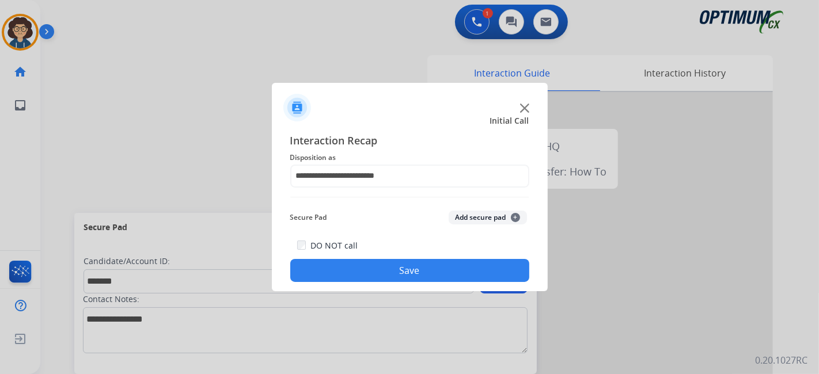
click at [502, 225] on div "Secure Pad Add secure pad +" at bounding box center [409, 217] width 239 height 23
drag, startPoint x: 483, startPoint y: 223, endPoint x: 459, endPoint y: 303, distance: 83.6
click at [483, 226] on div "Secure Pad Add secure pad +" at bounding box center [409, 217] width 239 height 23
click at [485, 217] on button "Add secure pad +" at bounding box center [488, 218] width 78 height 14
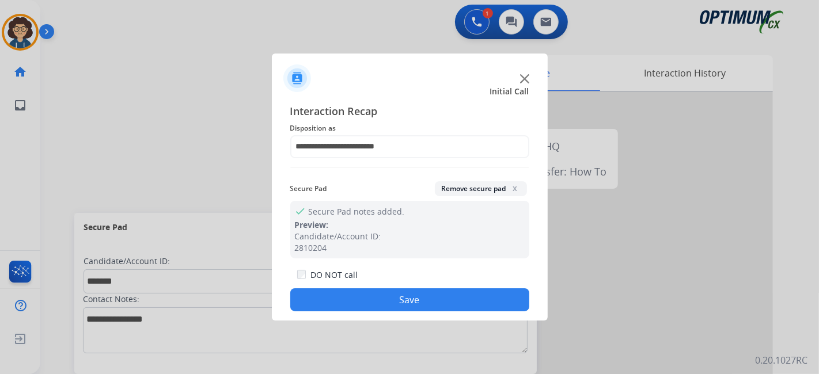
drag, startPoint x: 437, startPoint y: 295, endPoint x: 208, endPoint y: 136, distance: 277.6
click at [430, 291] on button "Save" at bounding box center [409, 300] width 239 height 23
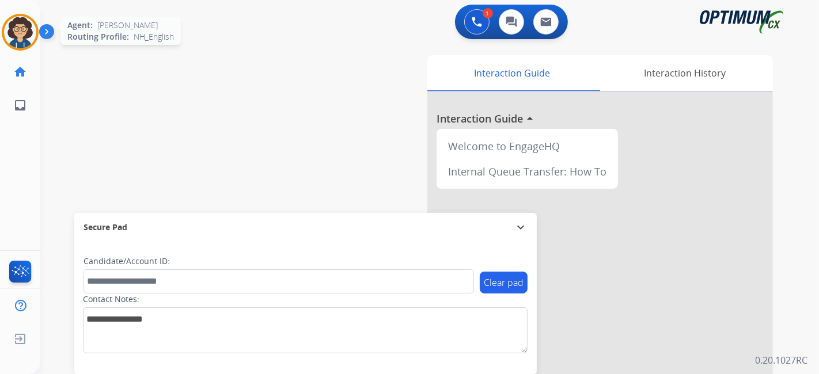
click at [16, 37] on img at bounding box center [20, 32] width 32 height 32
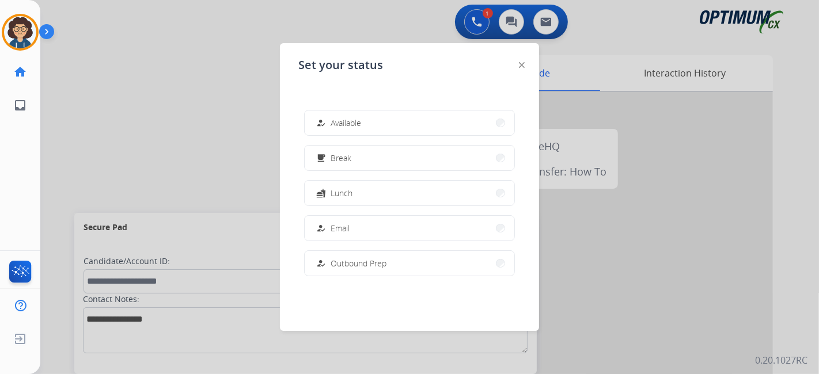
scroll to position [287, 0]
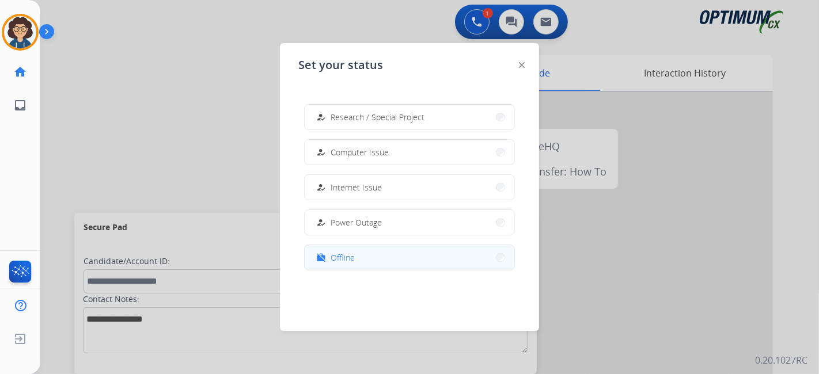
click at [381, 264] on button "work_off Offline" at bounding box center [410, 257] width 210 height 25
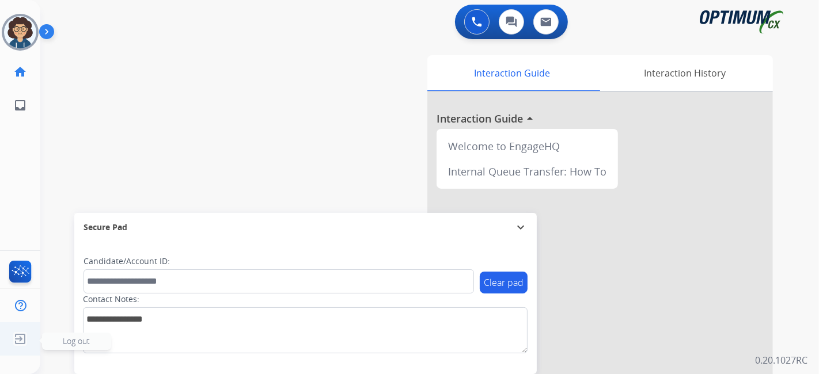
click at [14, 346] on img at bounding box center [20, 339] width 21 height 22
